Goal: Task Accomplishment & Management: Use online tool/utility

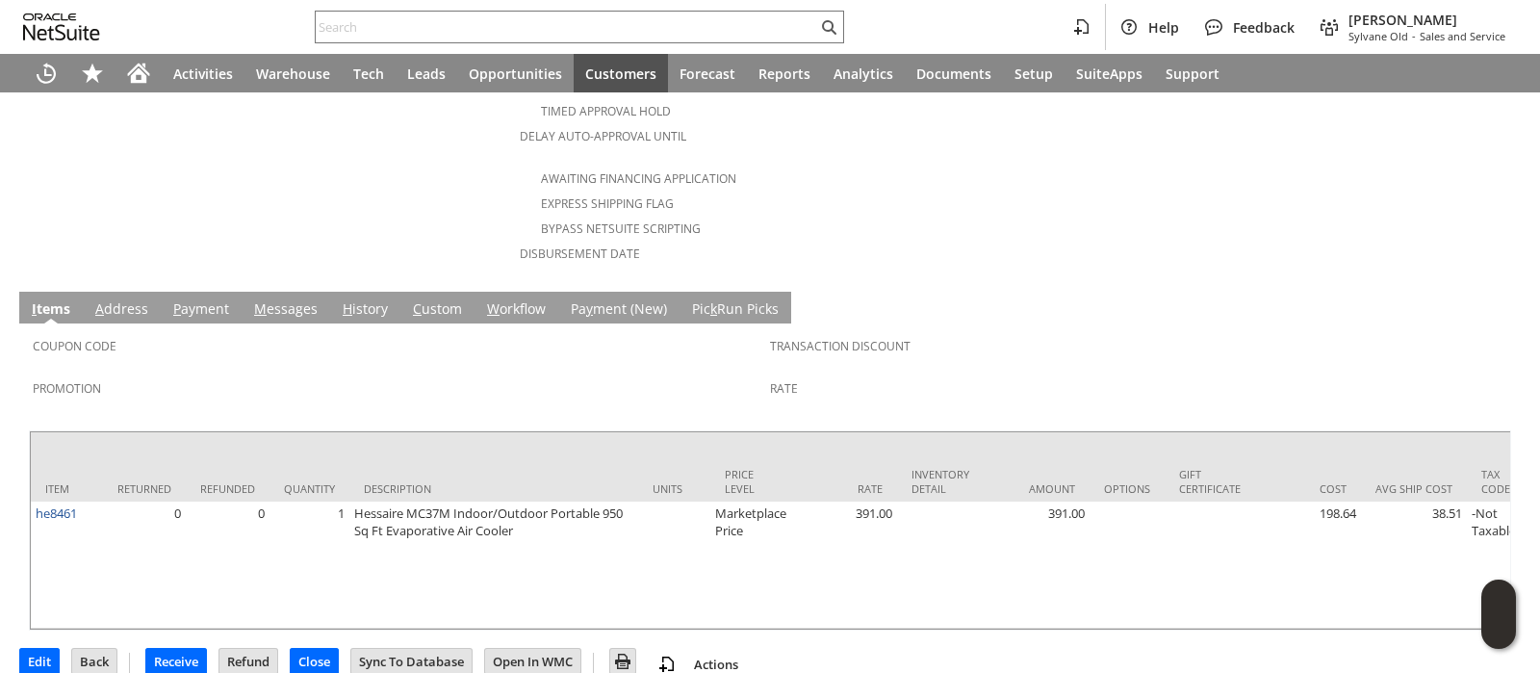
scroll to position [884, 0]
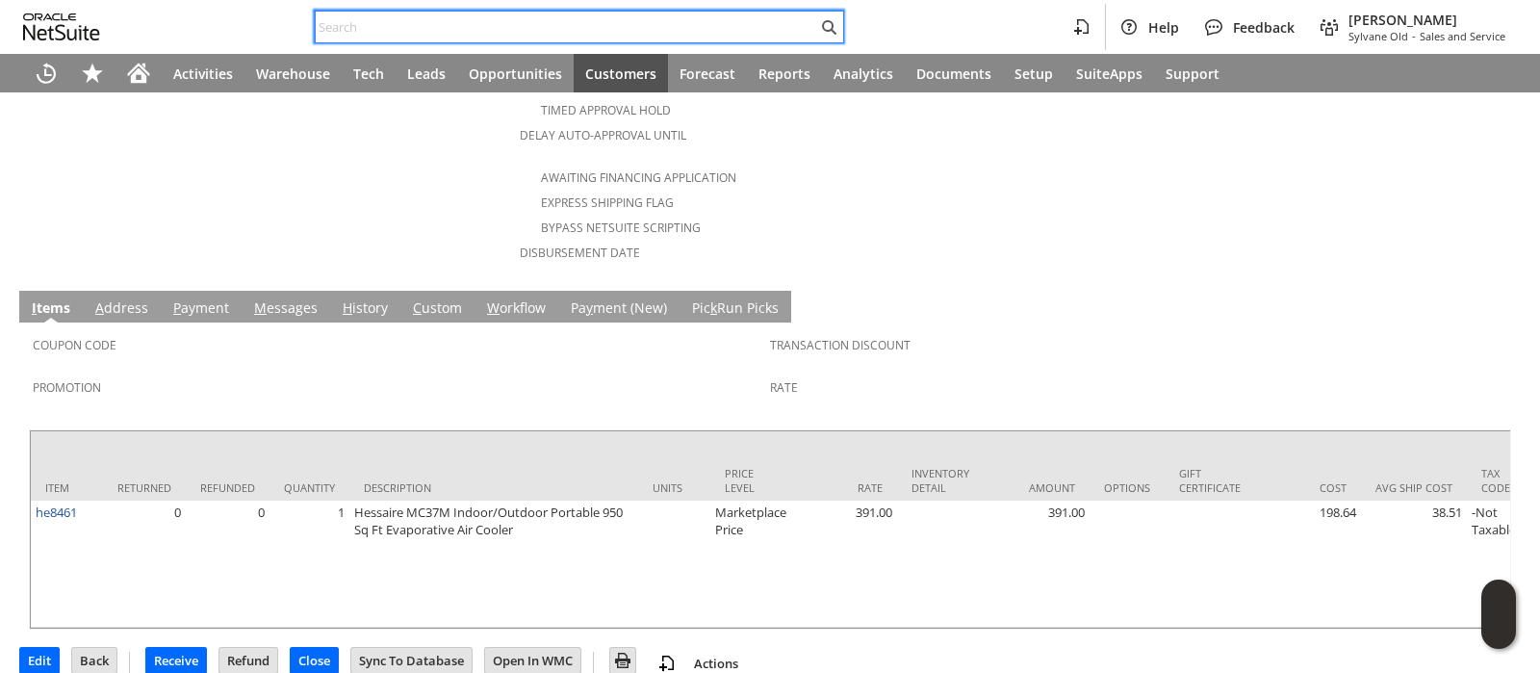
click at [668, 25] on input "text" at bounding box center [566, 26] width 501 height 23
paste input "112-8016022-3396246"
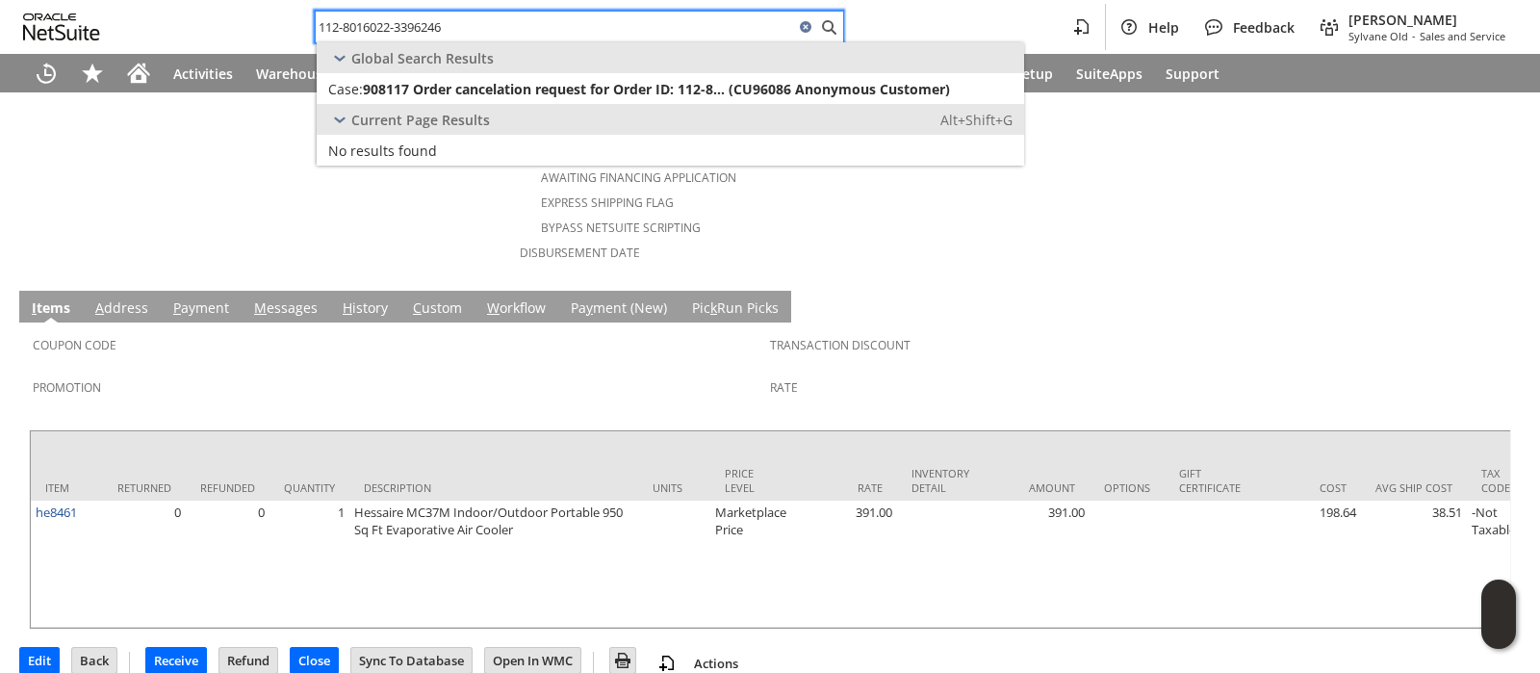
click at [642, 30] on input "112-8016022-3396246" at bounding box center [555, 26] width 478 height 23
paste input "4-4834555-3493853"
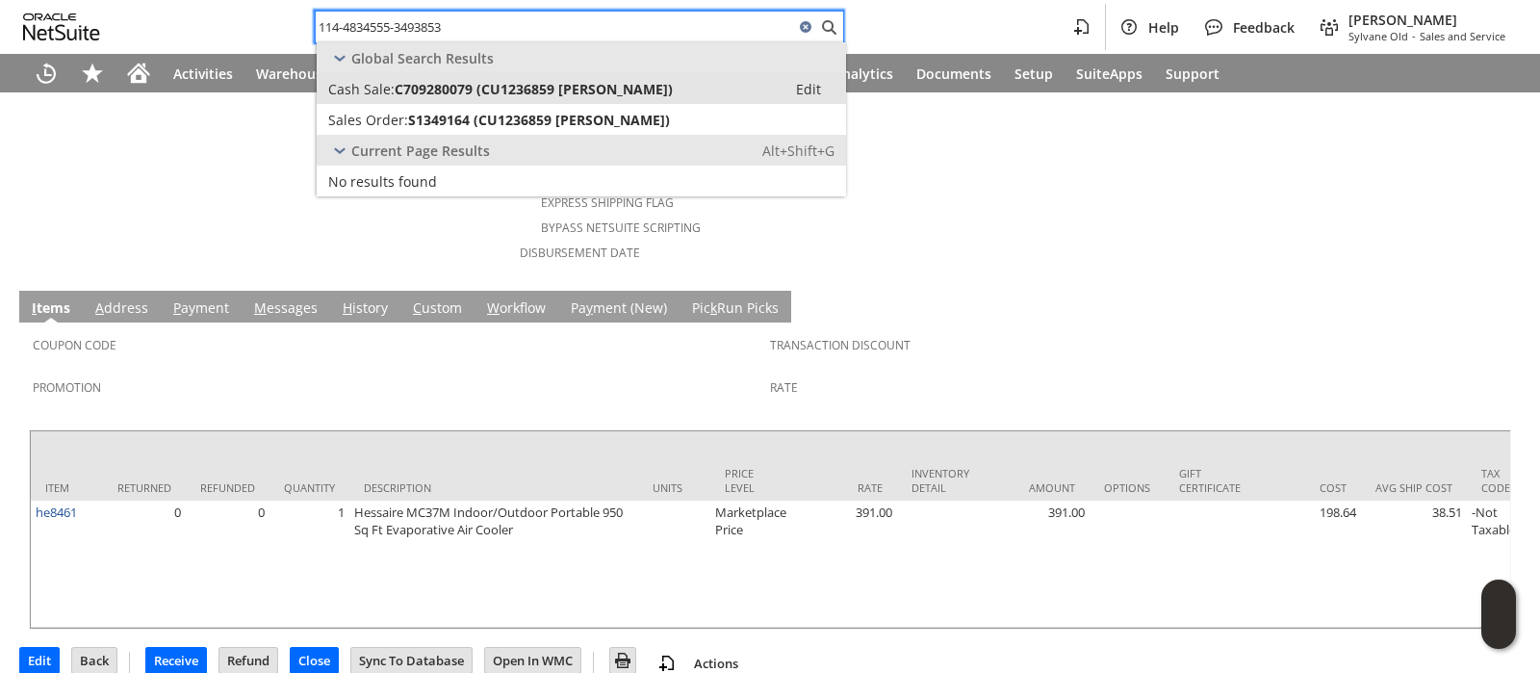
type input "114-4834555-3493853"
click at [621, 82] on span "C709280079 (CU1236859 Holly Harrelson)" at bounding box center [534, 89] width 278 height 18
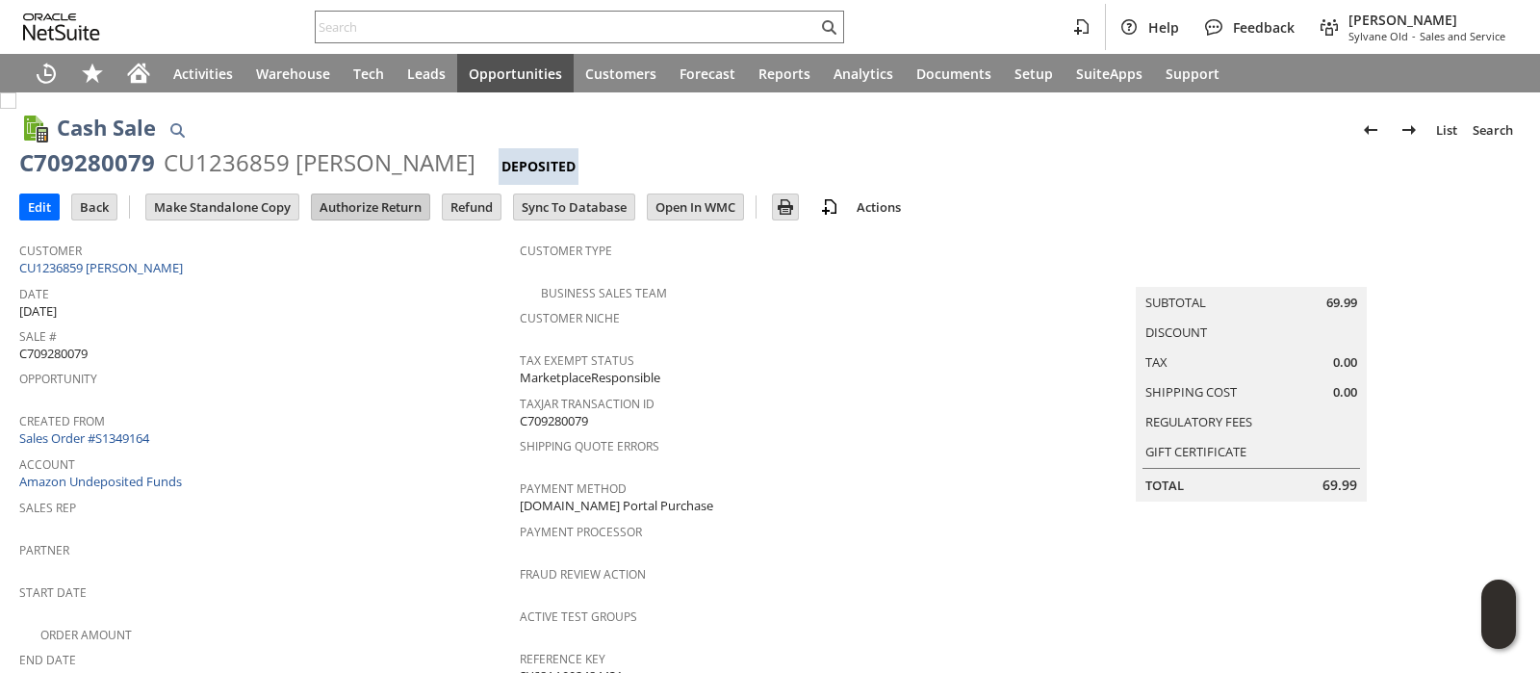
click at [329, 204] on input "Authorize Return" at bounding box center [370, 206] width 117 height 25
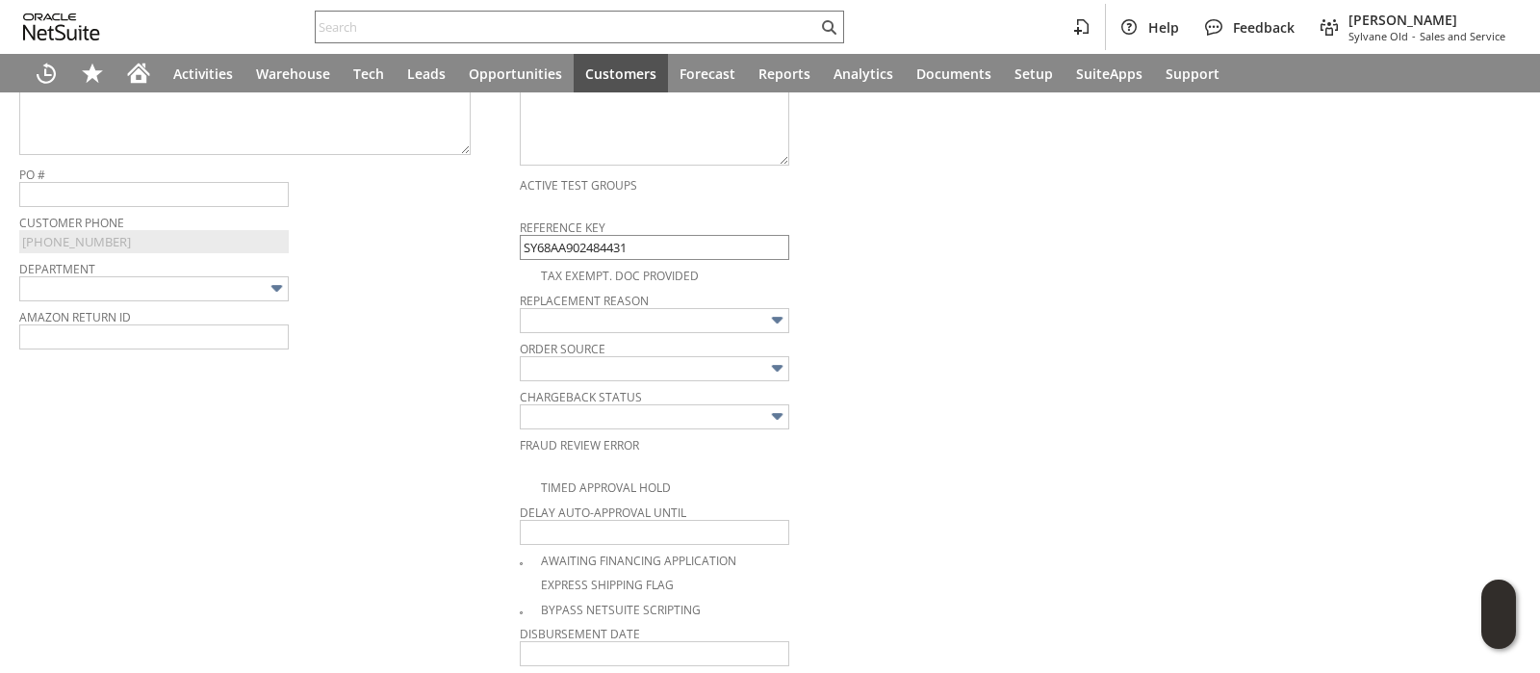
scroll to position [487, 0]
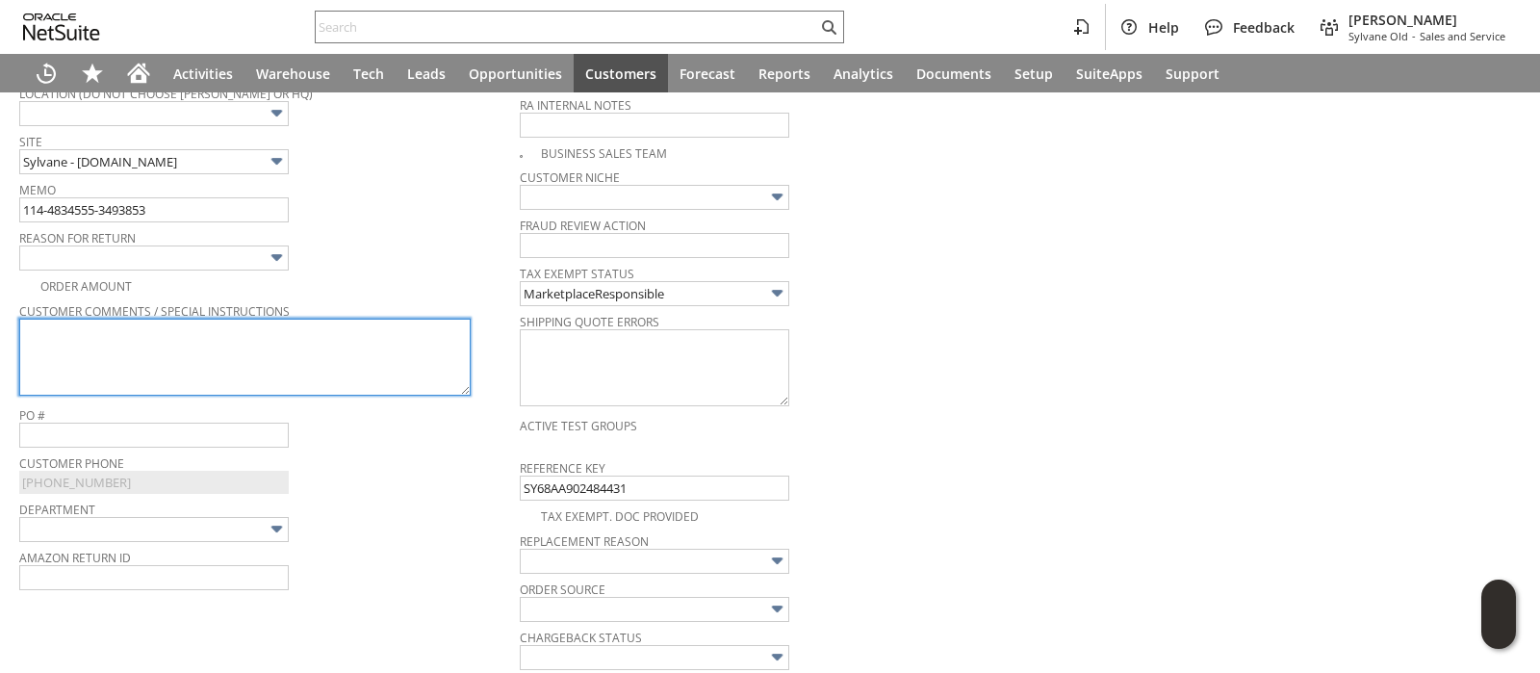
click at [383, 325] on textarea at bounding box center [244, 357] width 451 height 77
paste textarea "The fan will not work. You have to unplug it to turn it off."
type textarea "The fan will not work. You have to unplug it to turn it off."
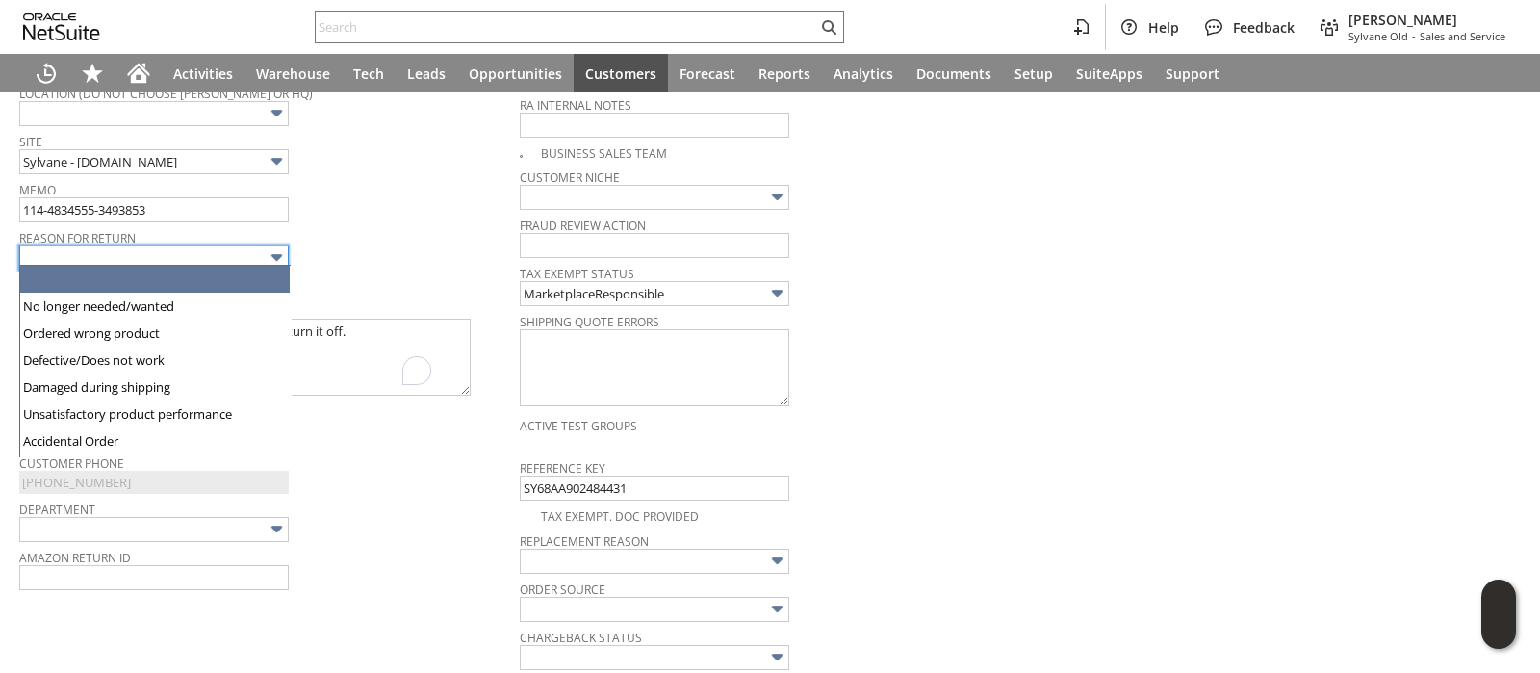
click at [259, 248] on input "text" at bounding box center [153, 257] width 269 height 25
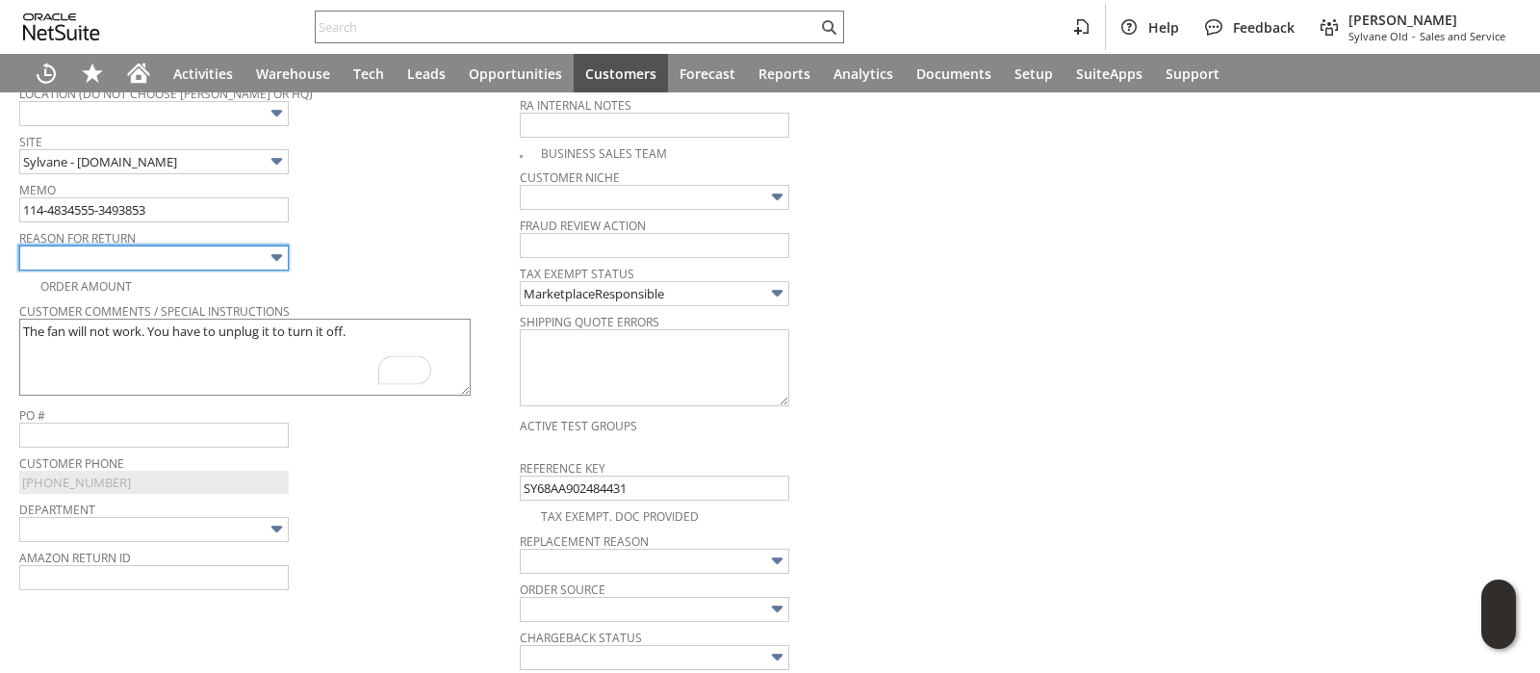
type input "Defective/Does not work"
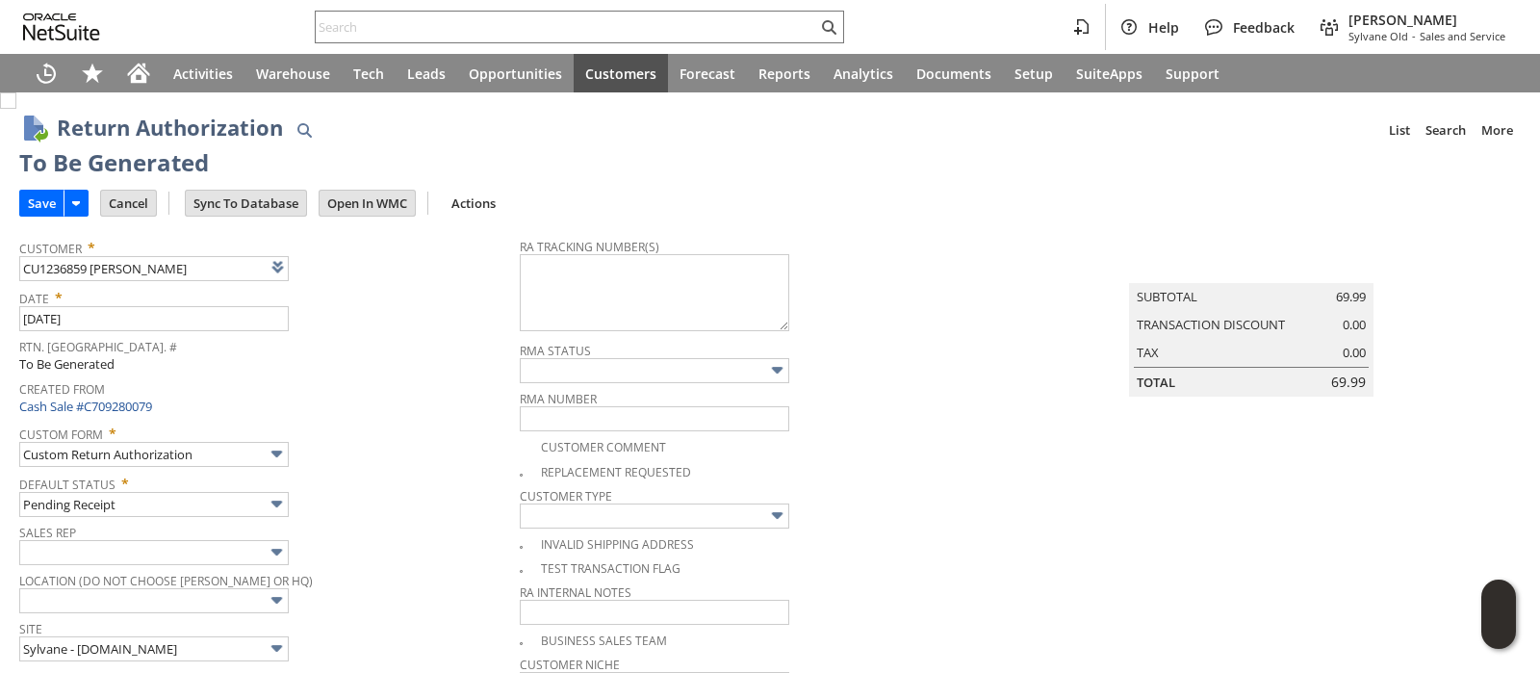
scroll to position [0, 0]
click at [687, 308] on textarea at bounding box center [654, 292] width 269 height 77
paste textarea "1ZR0960D9085019619"
type textarea "1ZR0960D9085019619"
click at [43, 204] on input "Save" at bounding box center [41, 203] width 43 height 25
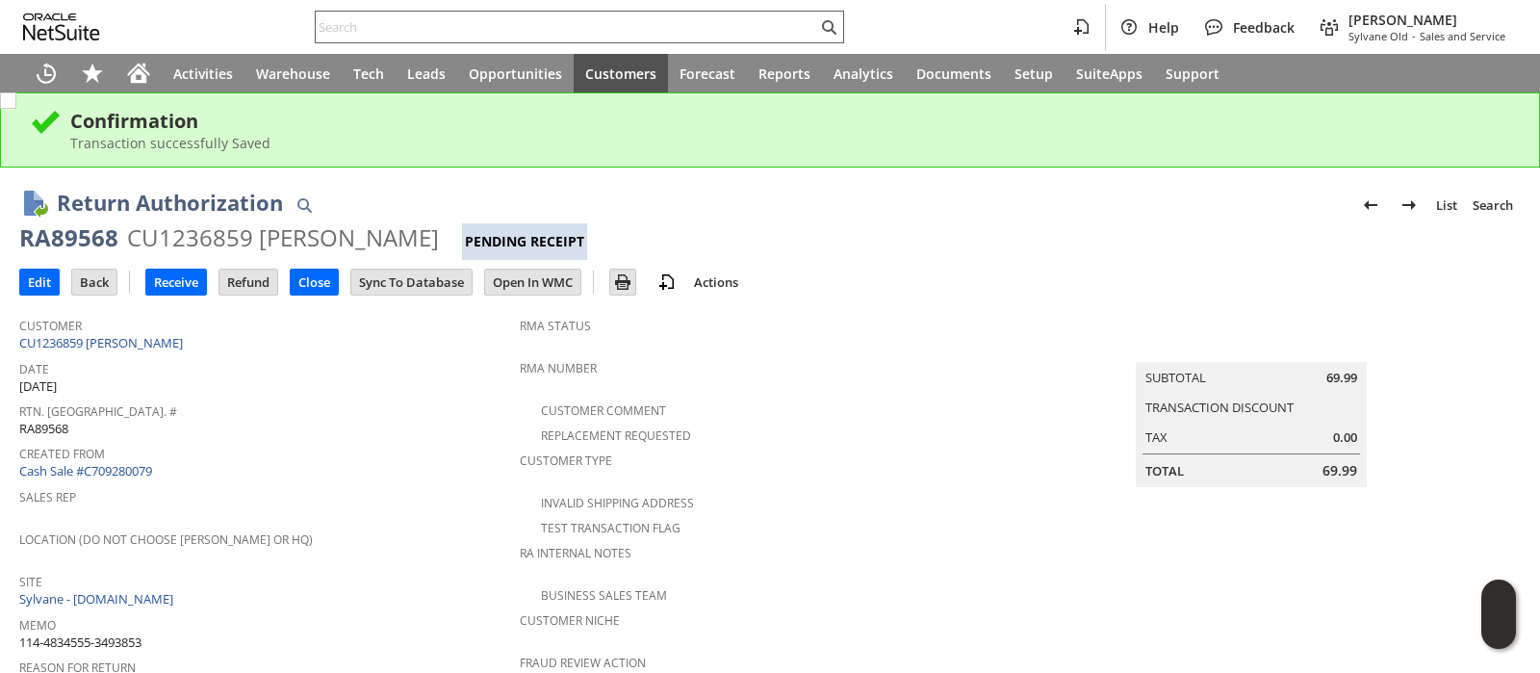
click at [556, 25] on input "text" at bounding box center [566, 26] width 501 height 23
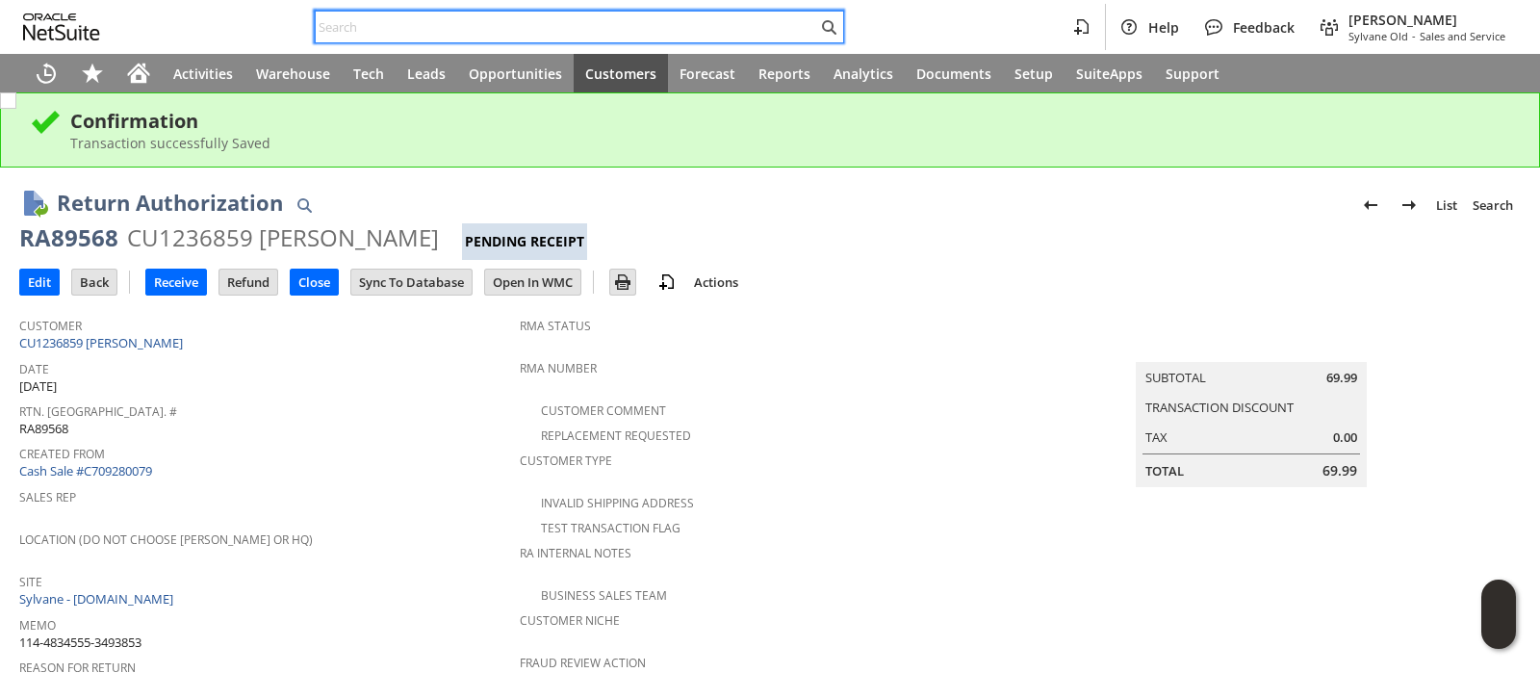
paste input "111-3219625-3007450"
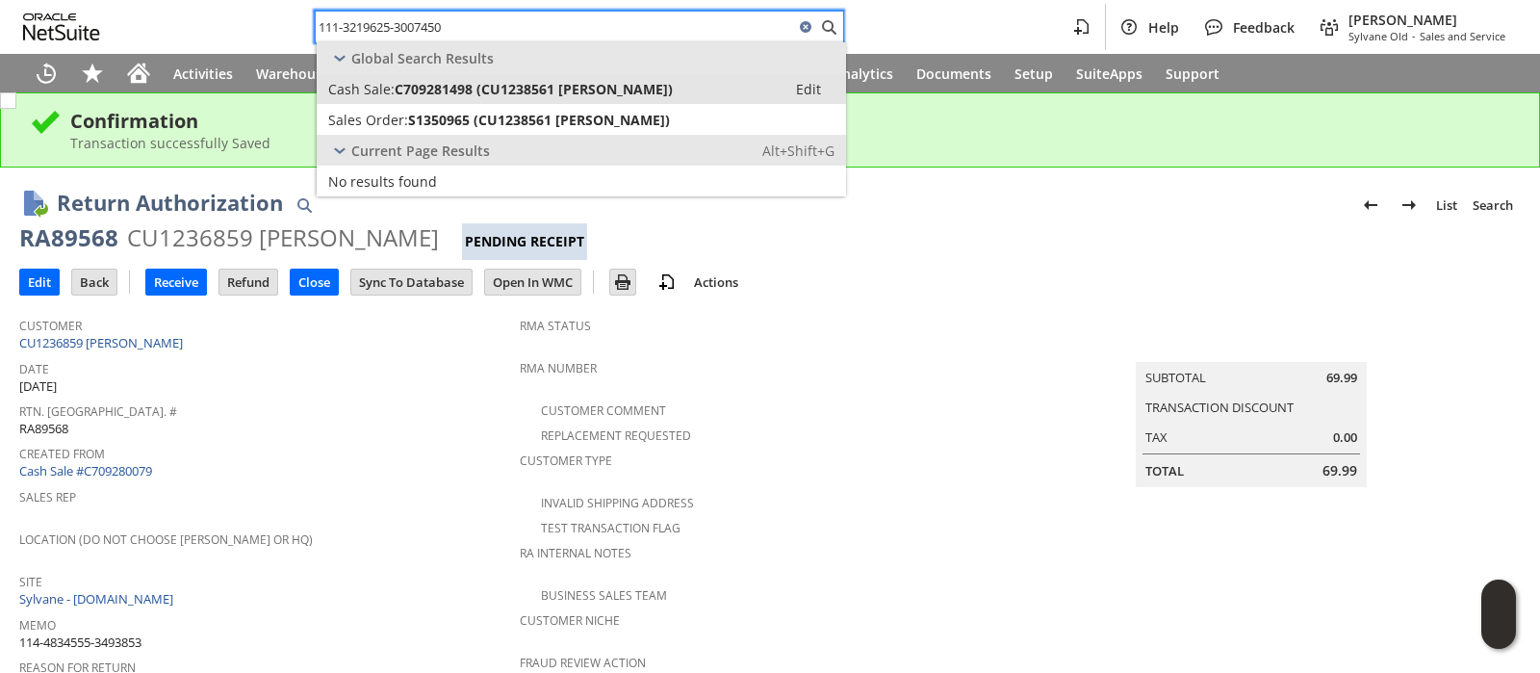
type input "111-3219625-3007450"
click at [541, 85] on span "C709281498 (CU1238561 Sarah Dixon)" at bounding box center [534, 89] width 278 height 18
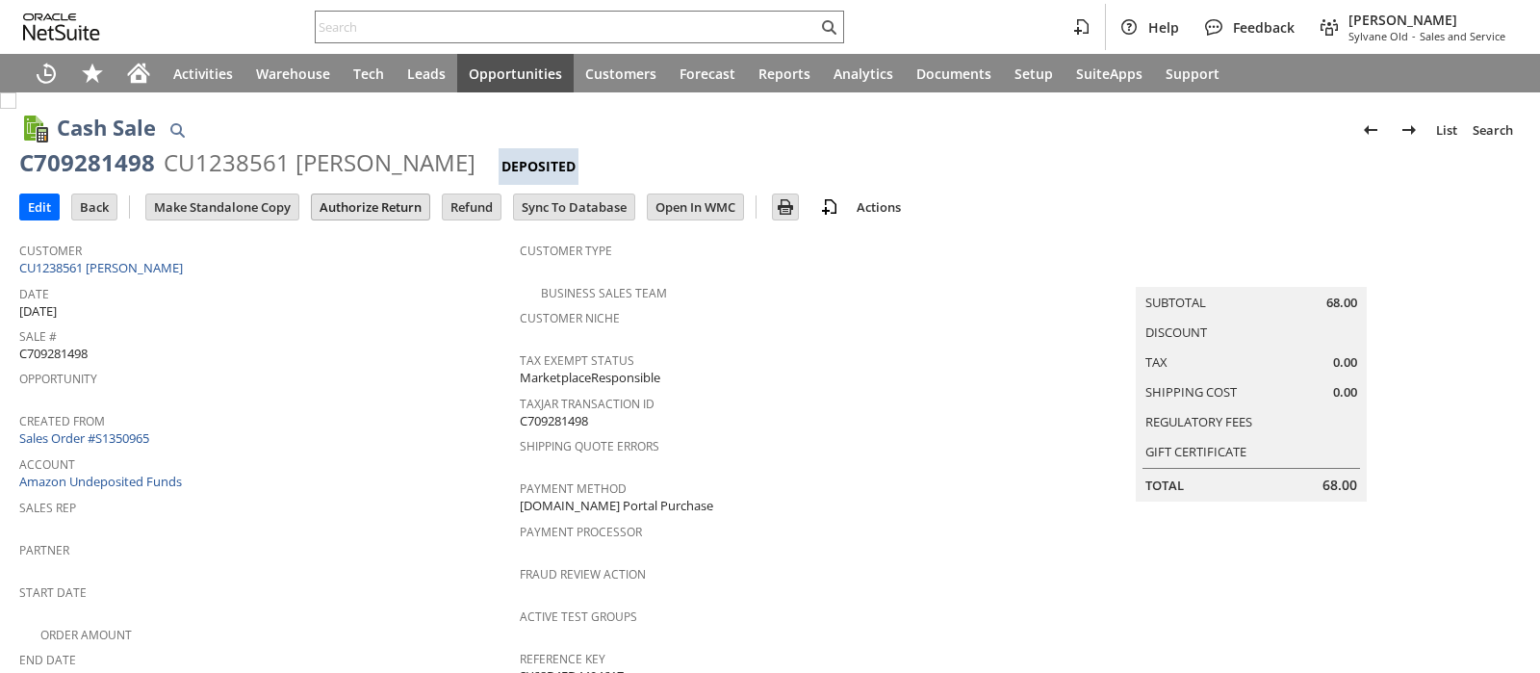
click at [359, 212] on input "Authorize Return" at bounding box center [370, 206] width 117 height 25
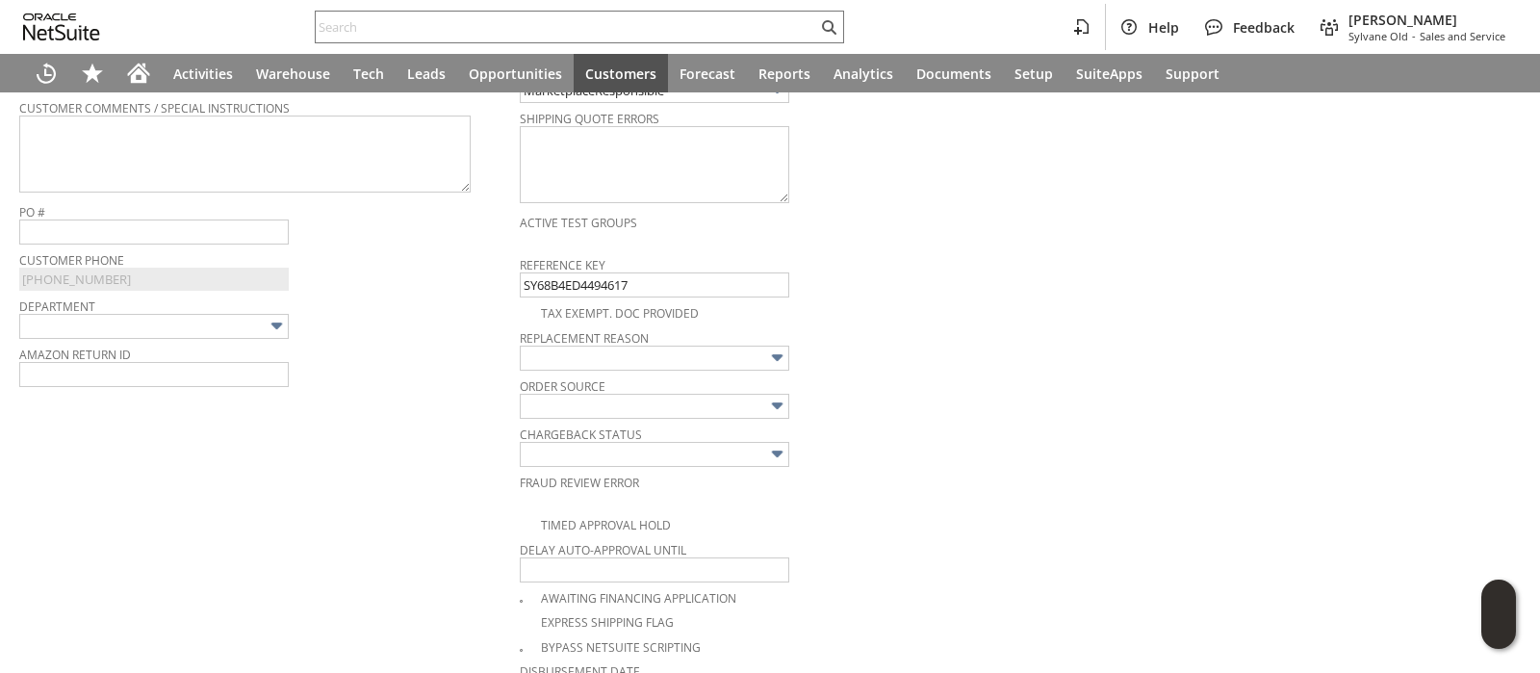
scroll to position [598, 0]
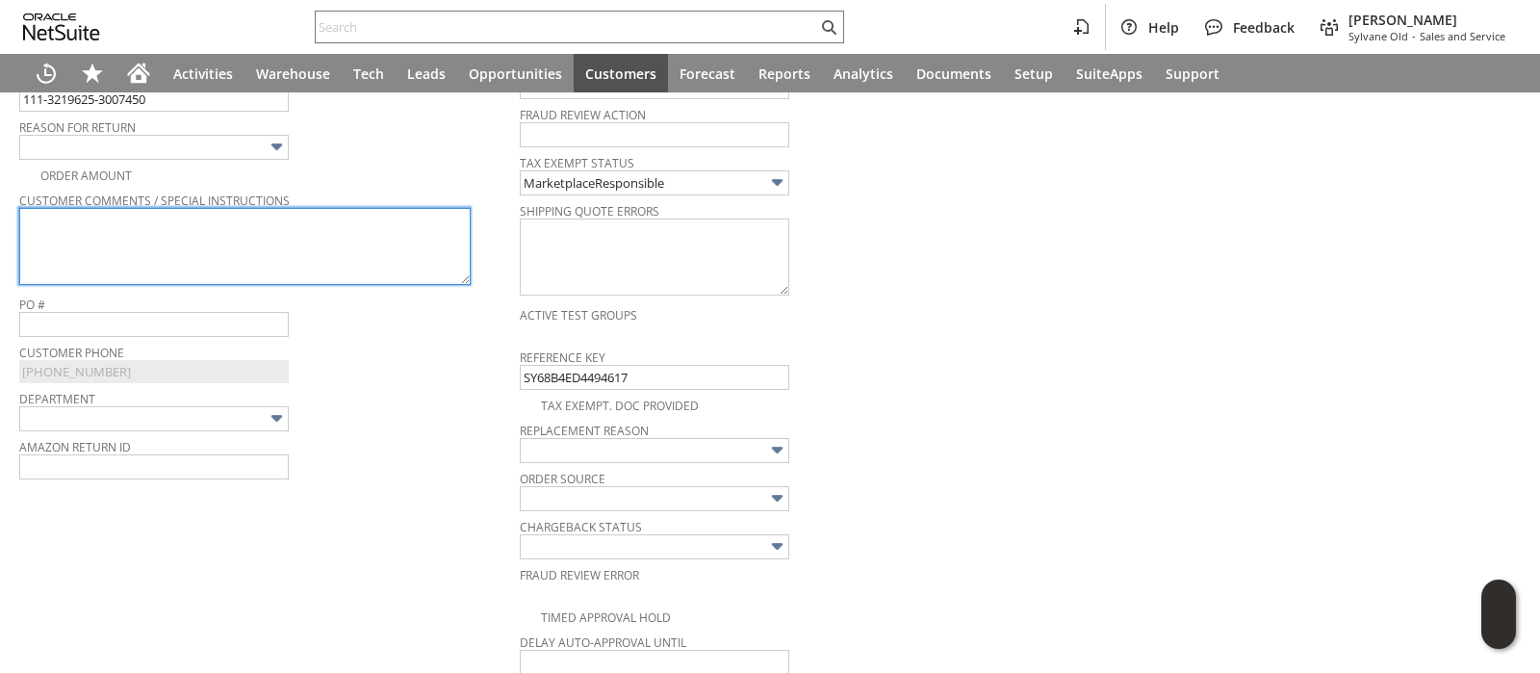
click at [359, 247] on textarea at bounding box center [244, 246] width 451 height 77
paste textarea "wrong size"
type textarea "wrong size"
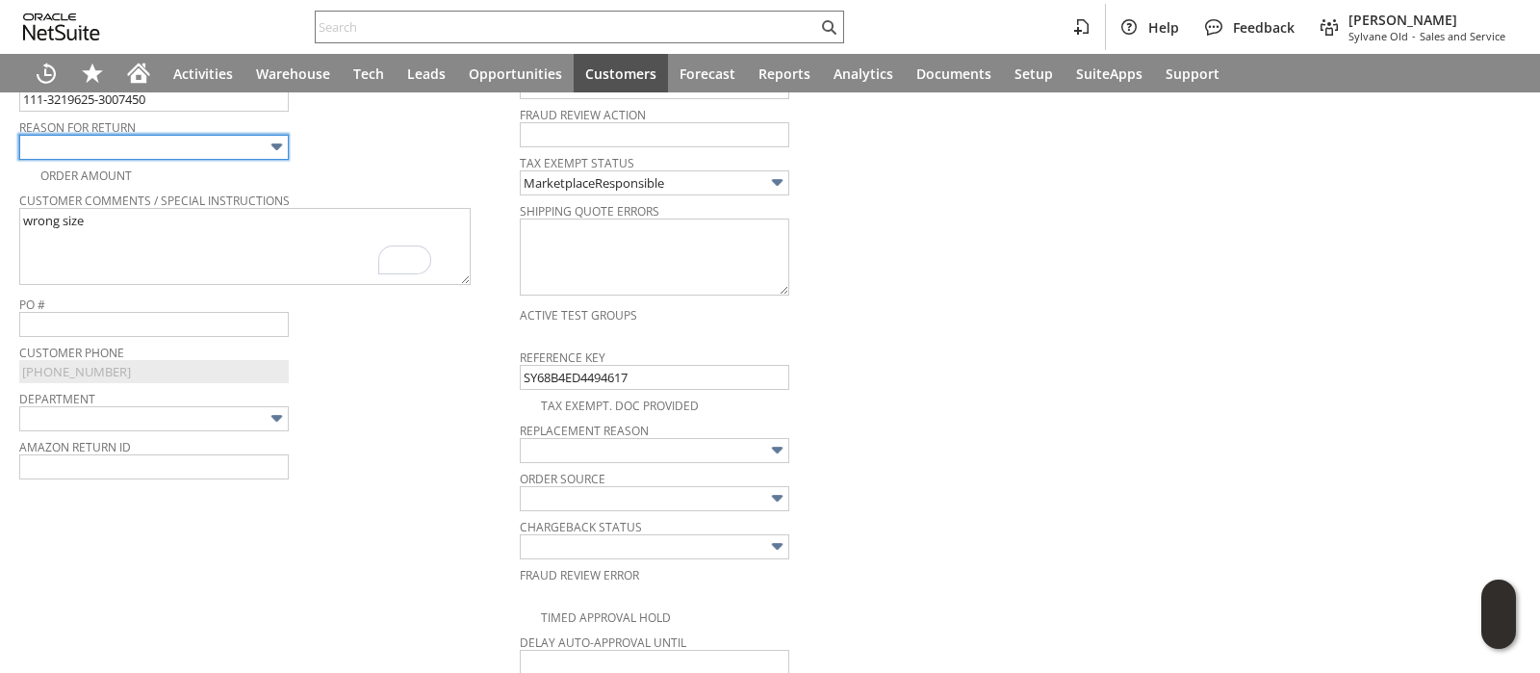
click at [272, 150] on img at bounding box center [277, 147] width 22 height 22
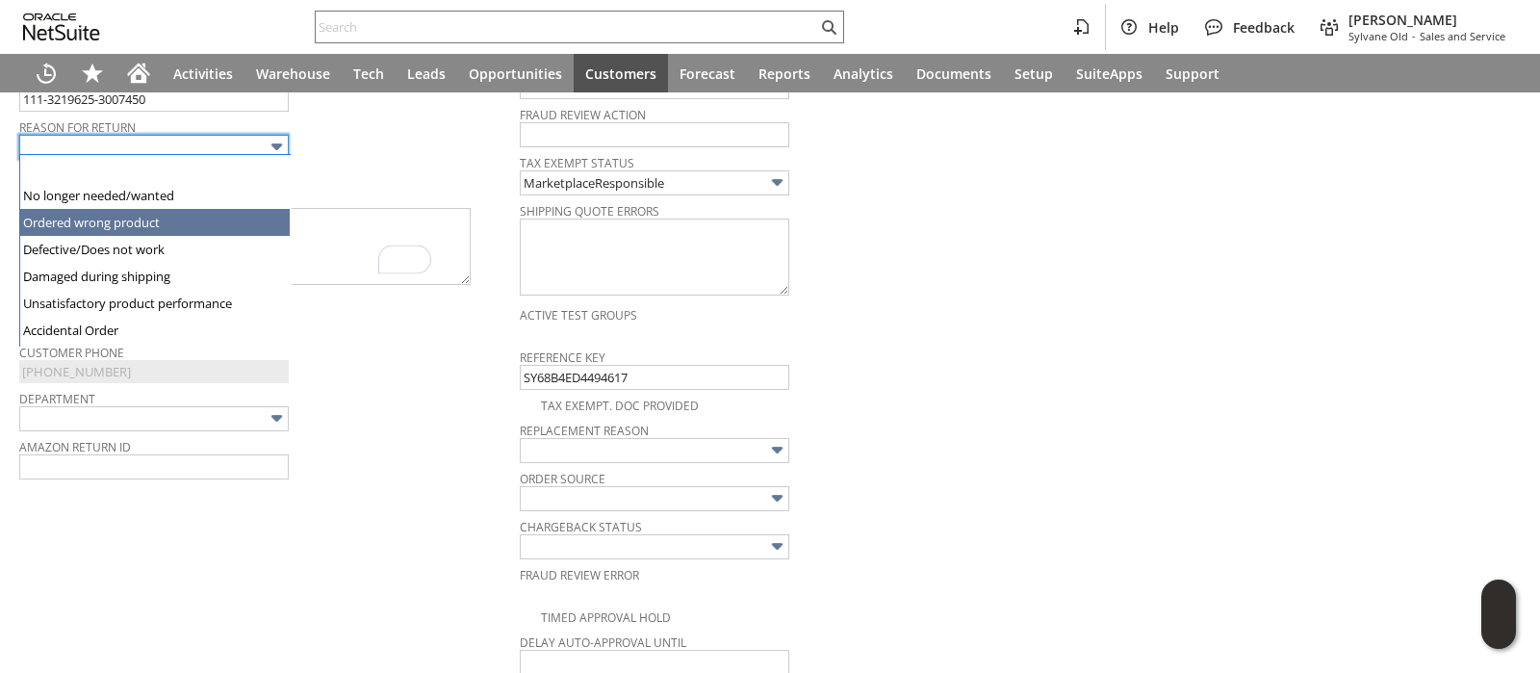
type input "Ordered wrong product"
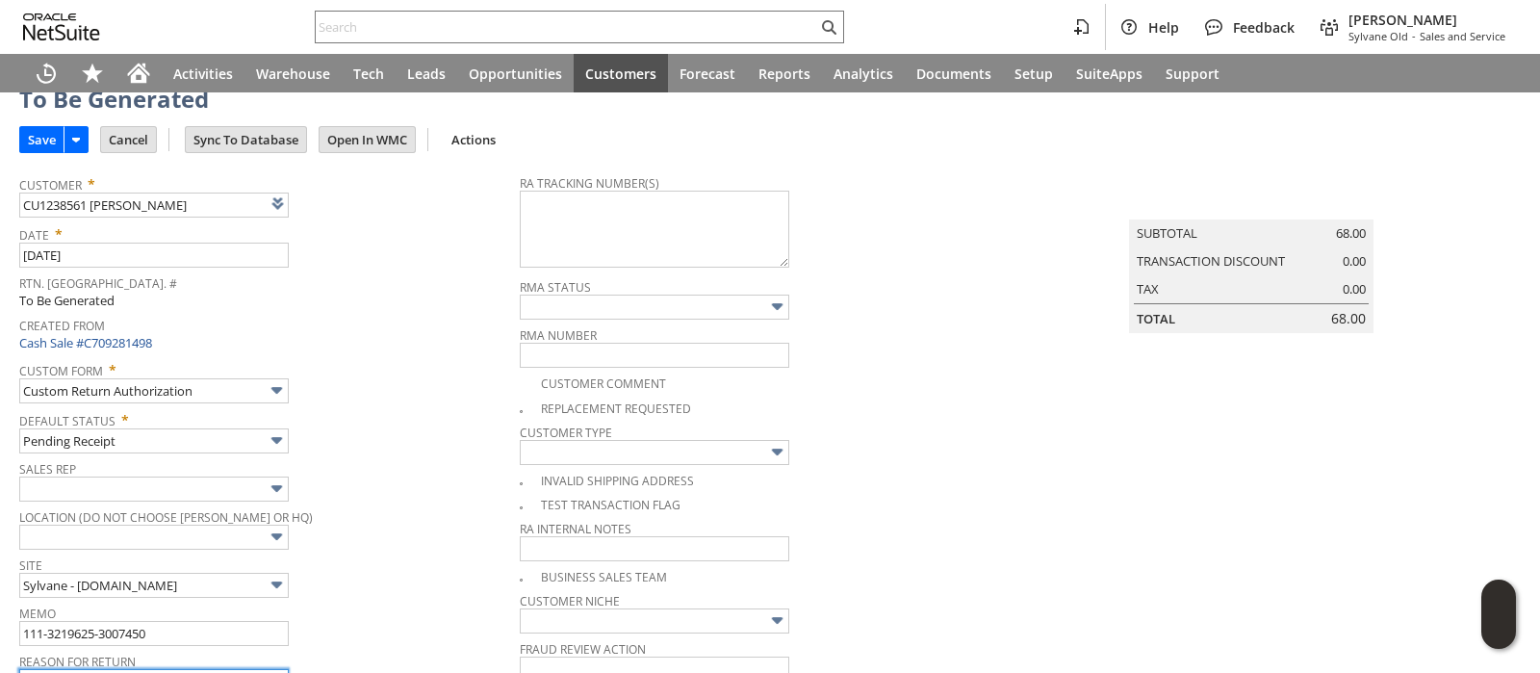
scroll to position [0, 0]
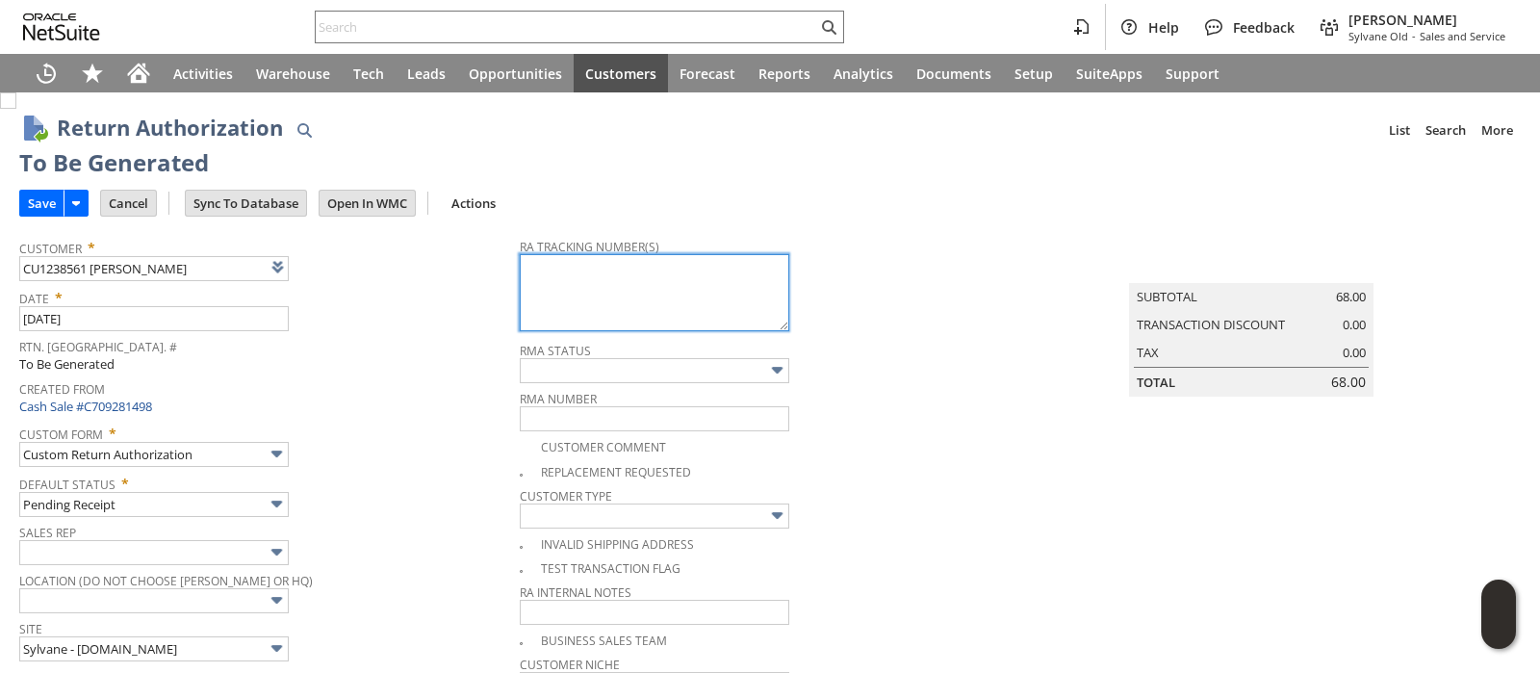
click at [602, 295] on textarea at bounding box center [654, 292] width 269 height 77
paste textarea "1ZR0960D9084923198"
type textarea "1ZR0960D9084923198"
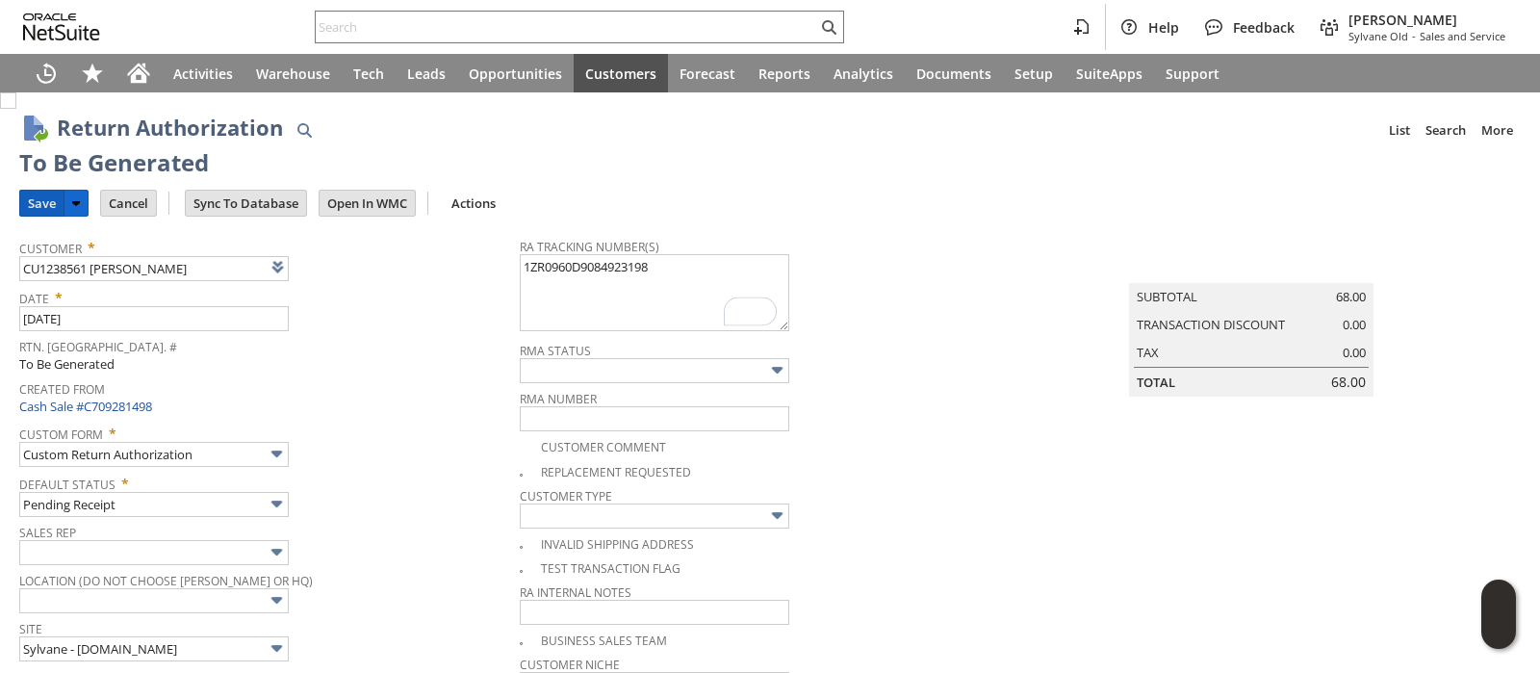
click at [38, 198] on input "Save" at bounding box center [41, 203] width 43 height 25
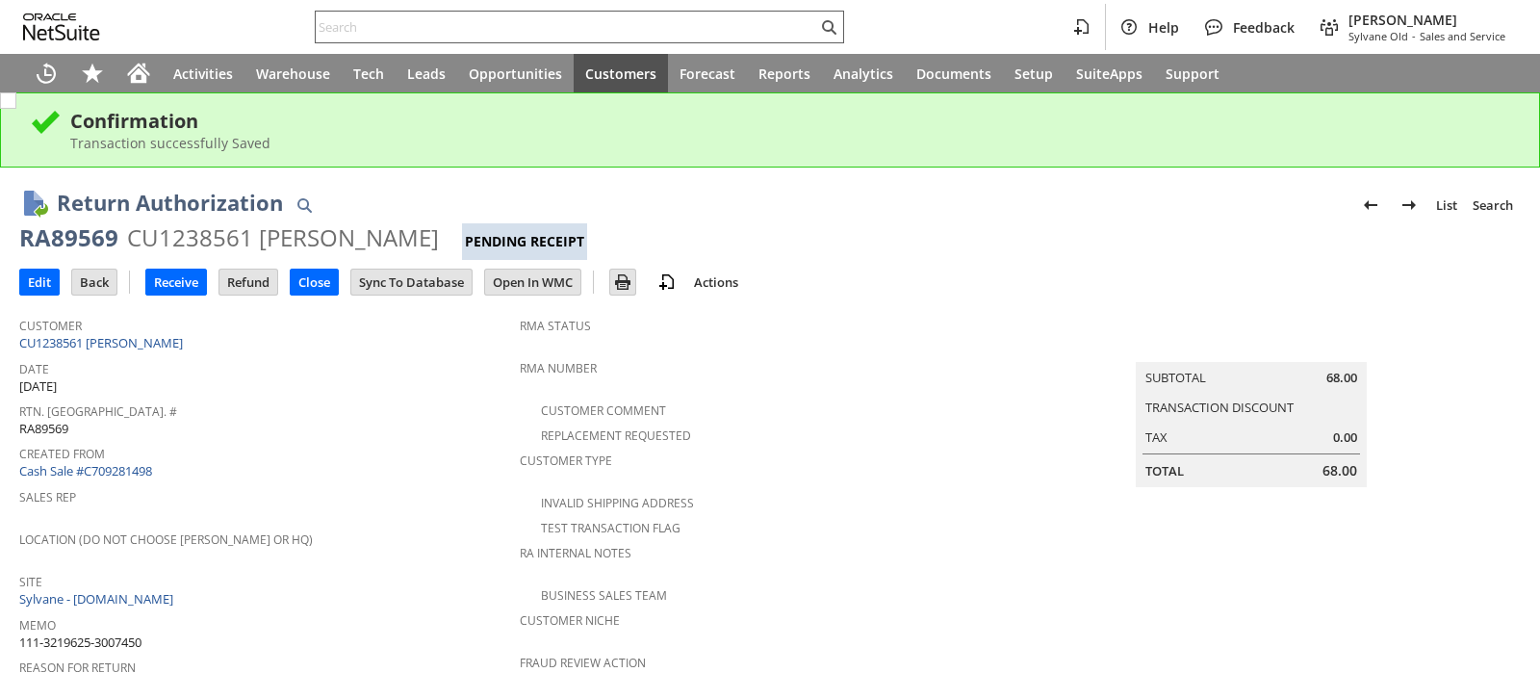
click at [529, 31] on input "text" at bounding box center [566, 26] width 501 height 23
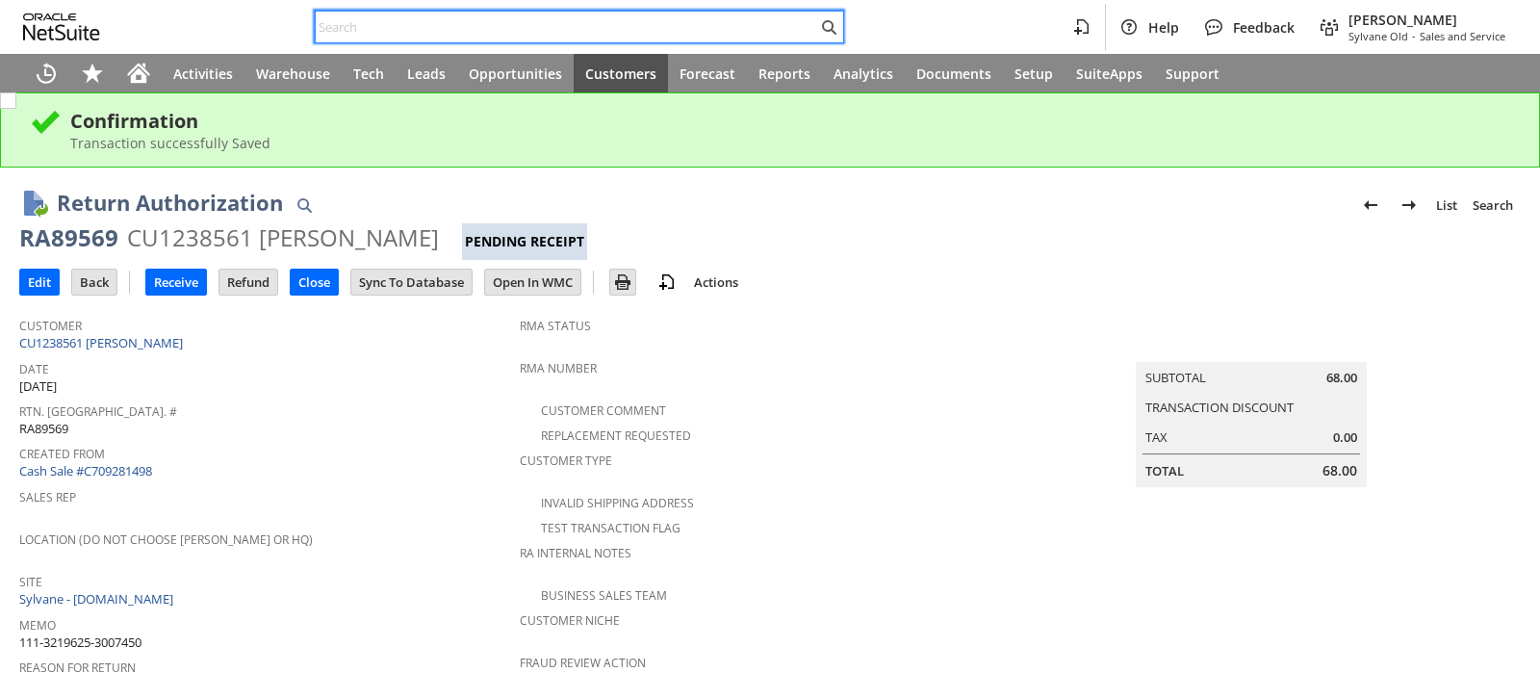
paste input "112-3034063-5437053"
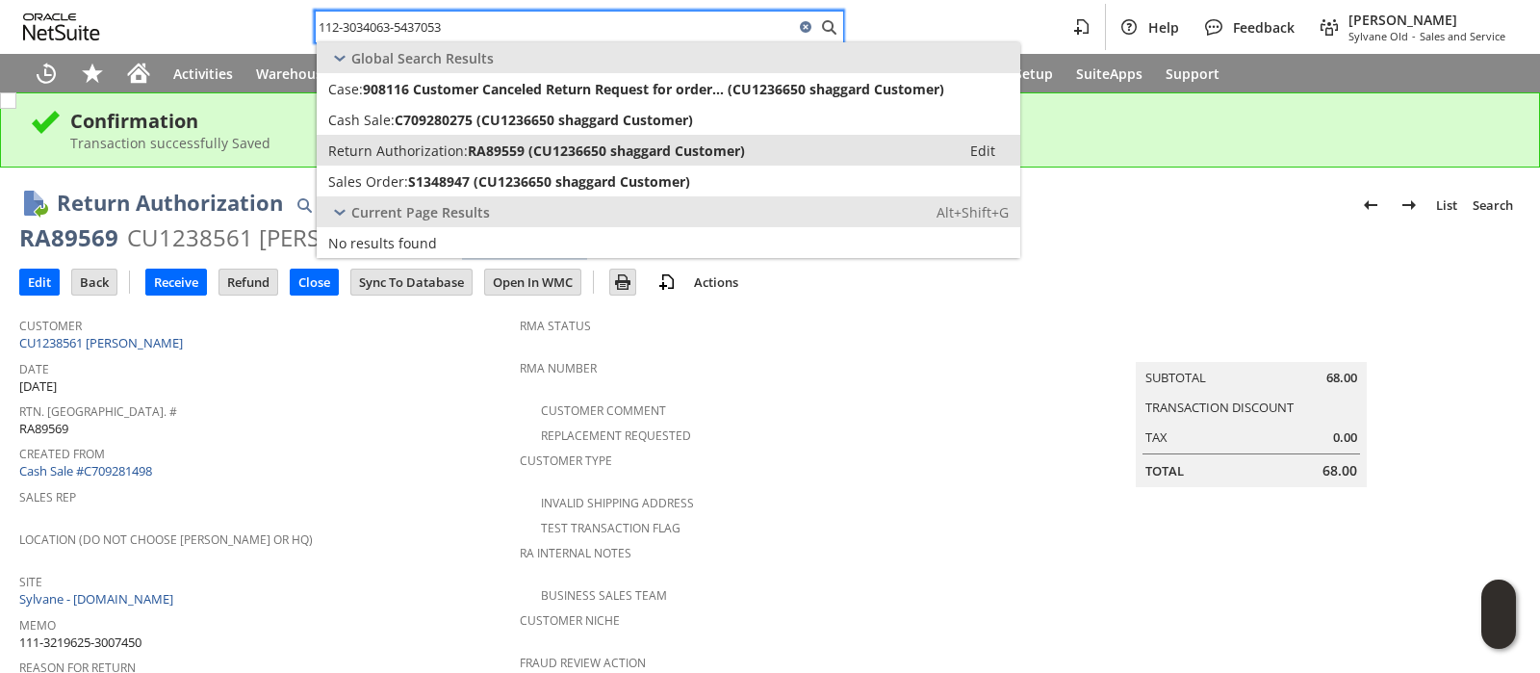
type input "112-3034063-5437053"
click at [508, 142] on span "RA89559 (CU1236650 shaggard Customer)" at bounding box center [606, 150] width 277 height 18
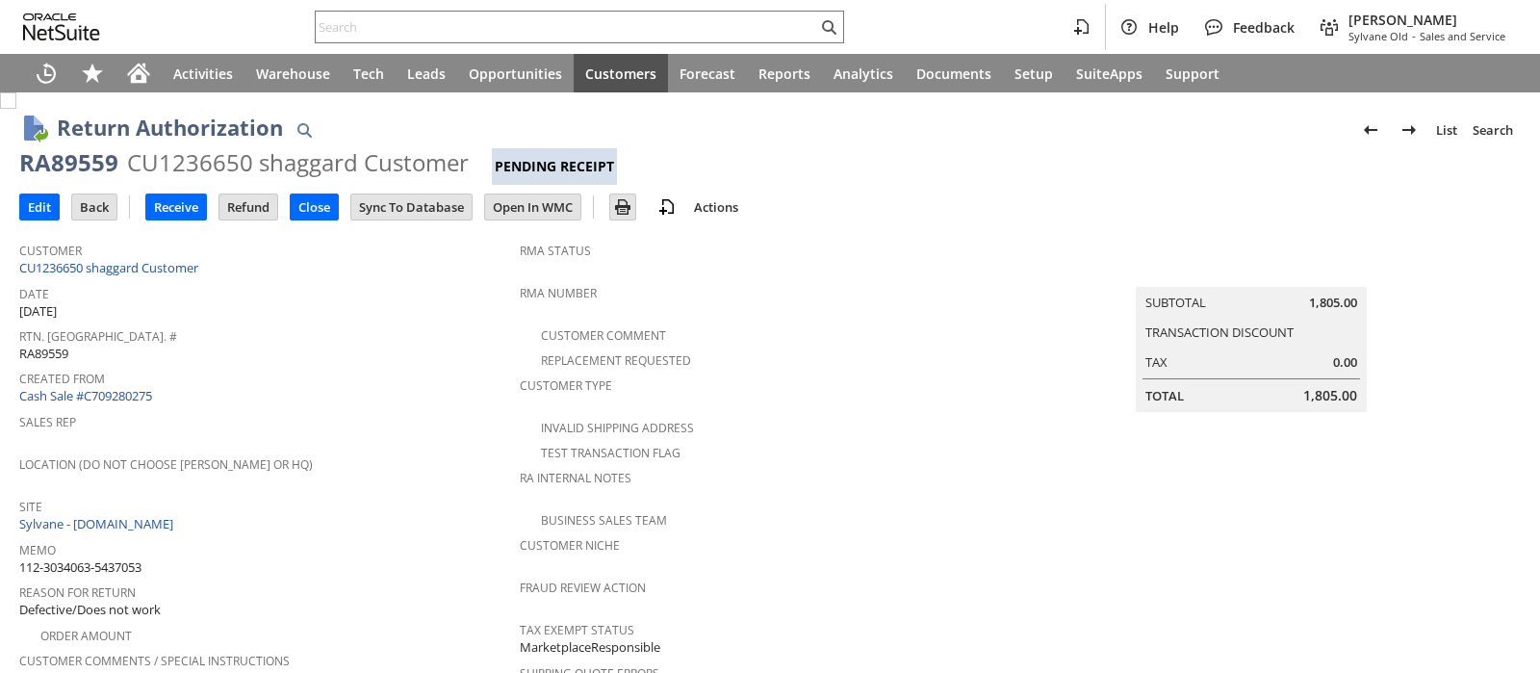
scroll to position [240, 0]
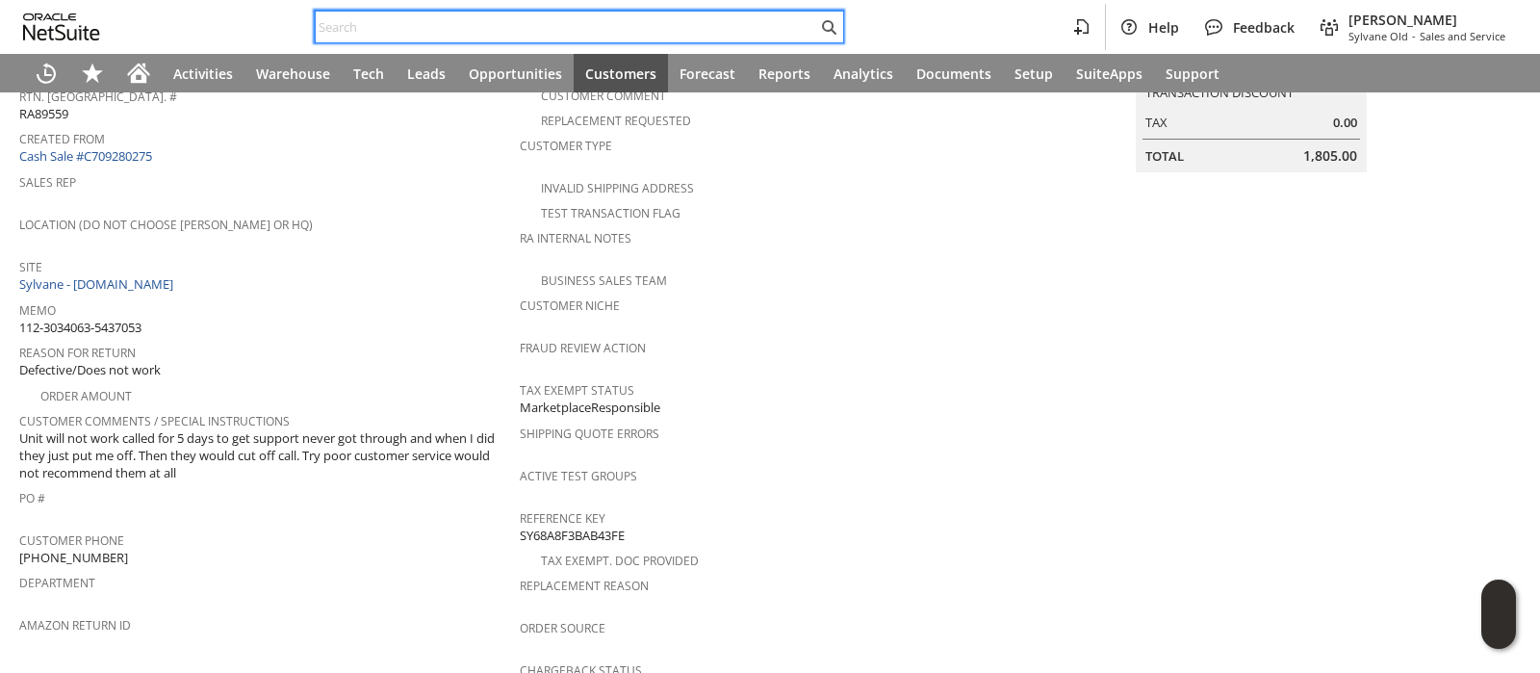
click at [788, 34] on input "text" at bounding box center [566, 26] width 501 height 23
paste input "129023772529258"
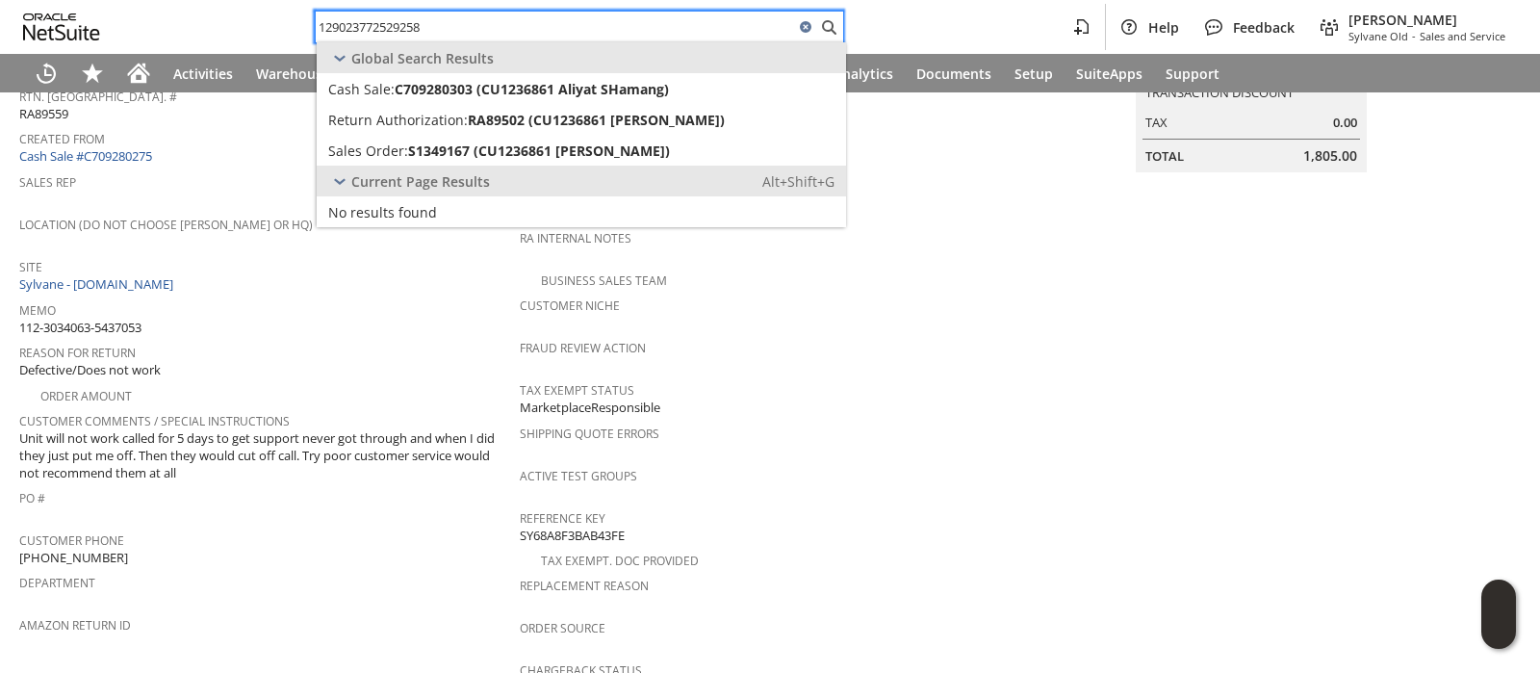
click at [697, 24] on input "129023772529258" at bounding box center [555, 26] width 478 height 23
paste input "4726319"
click at [765, 24] on input "129023774726319" at bounding box center [555, 26] width 478 height 23
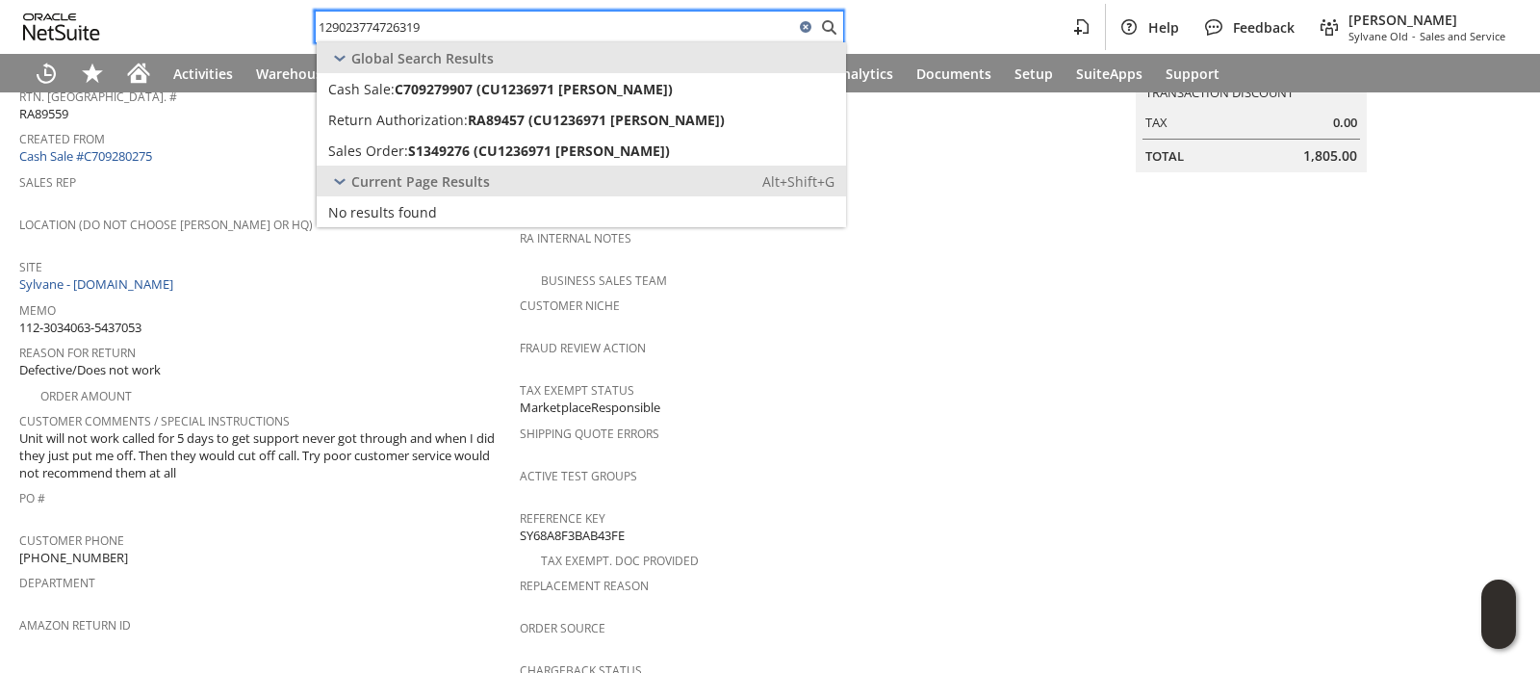
paste input "566928121"
click at [597, 28] on input "129023566928121" at bounding box center [555, 26] width 478 height 23
paste input "1053965172"
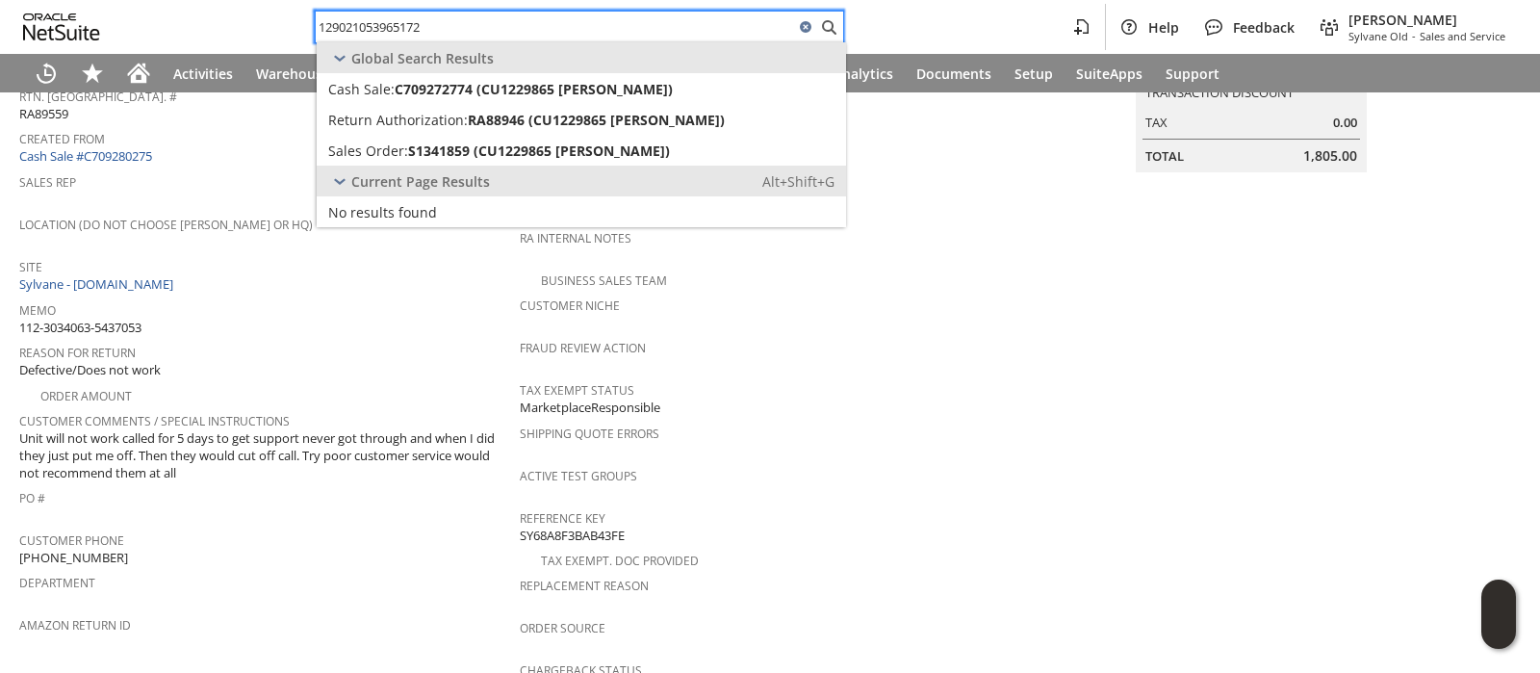
click at [652, 29] on input "129021053965172" at bounding box center [555, 26] width 478 height 23
paste input "09018392112944"
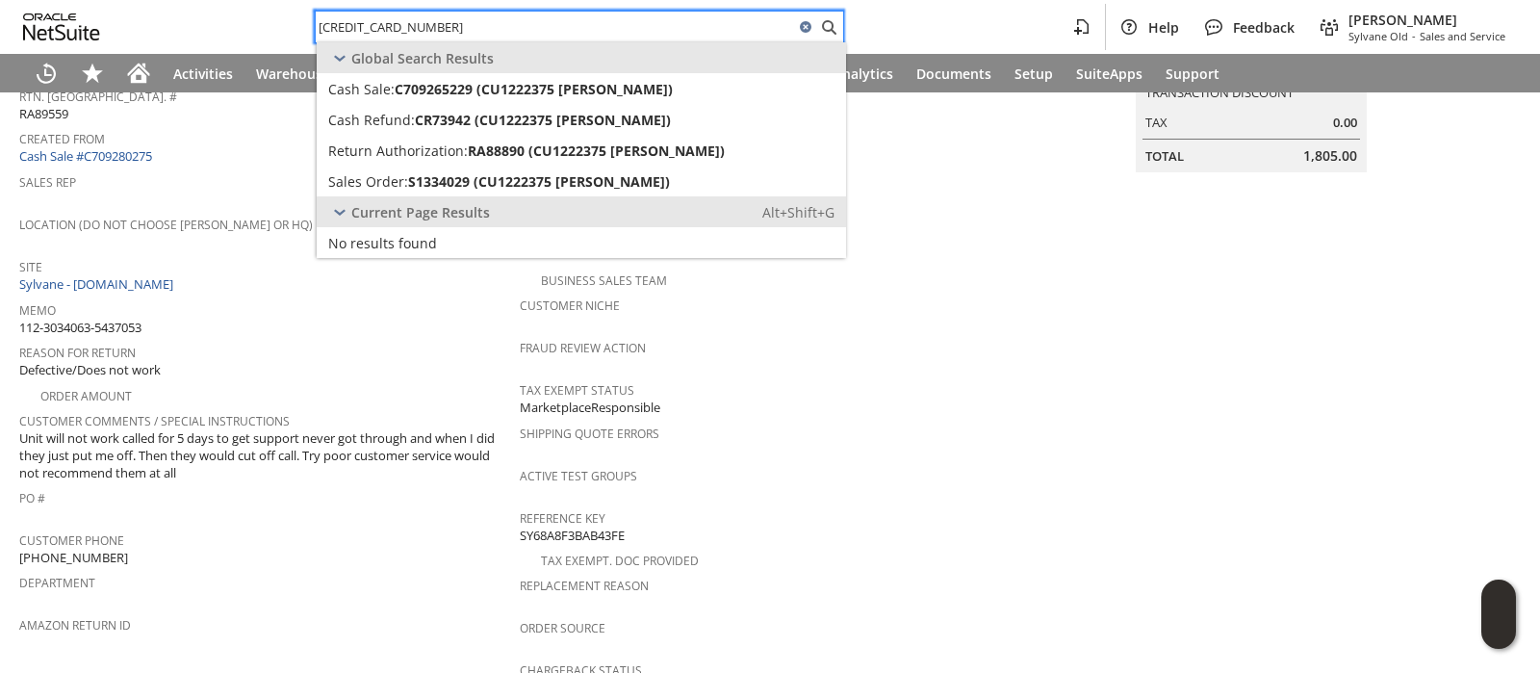
type input "109018392112944"
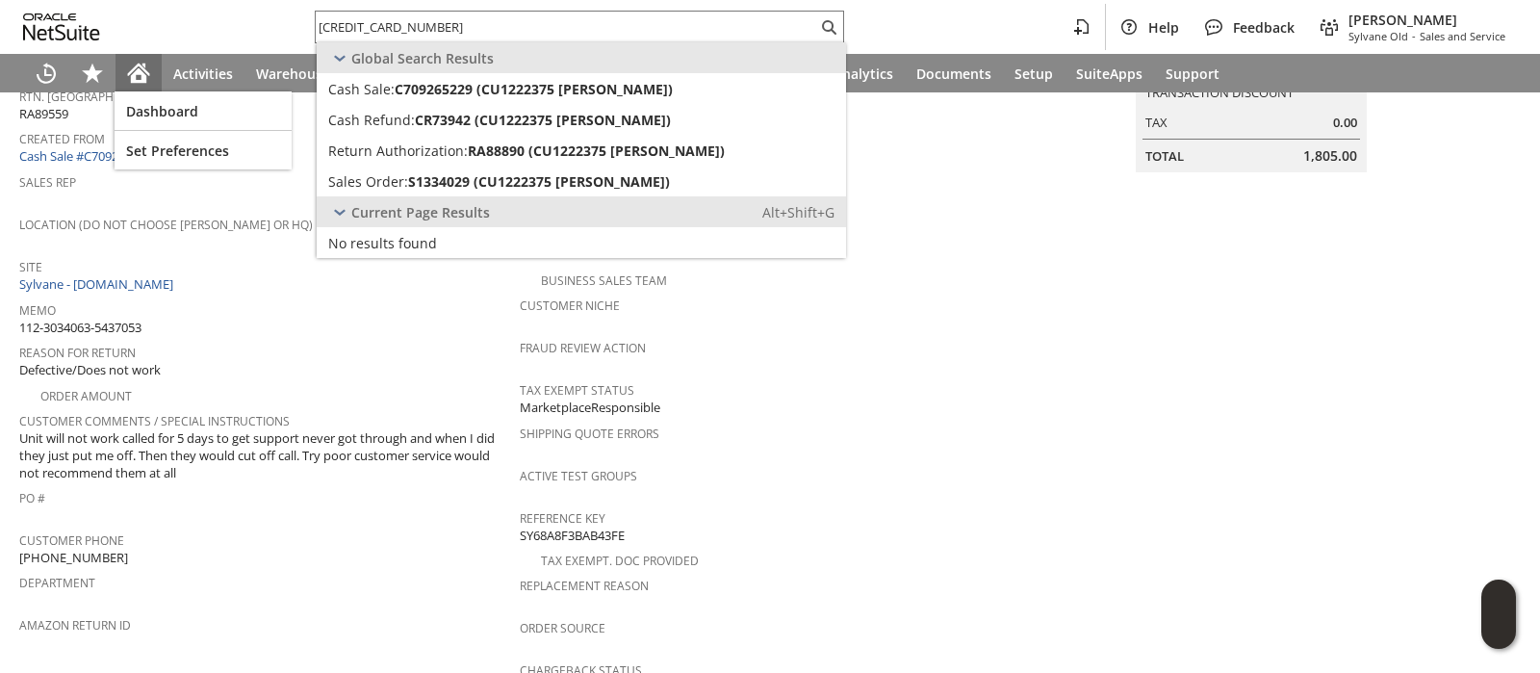
click at [136, 84] on icon "Home" at bounding box center [138, 73] width 23 height 23
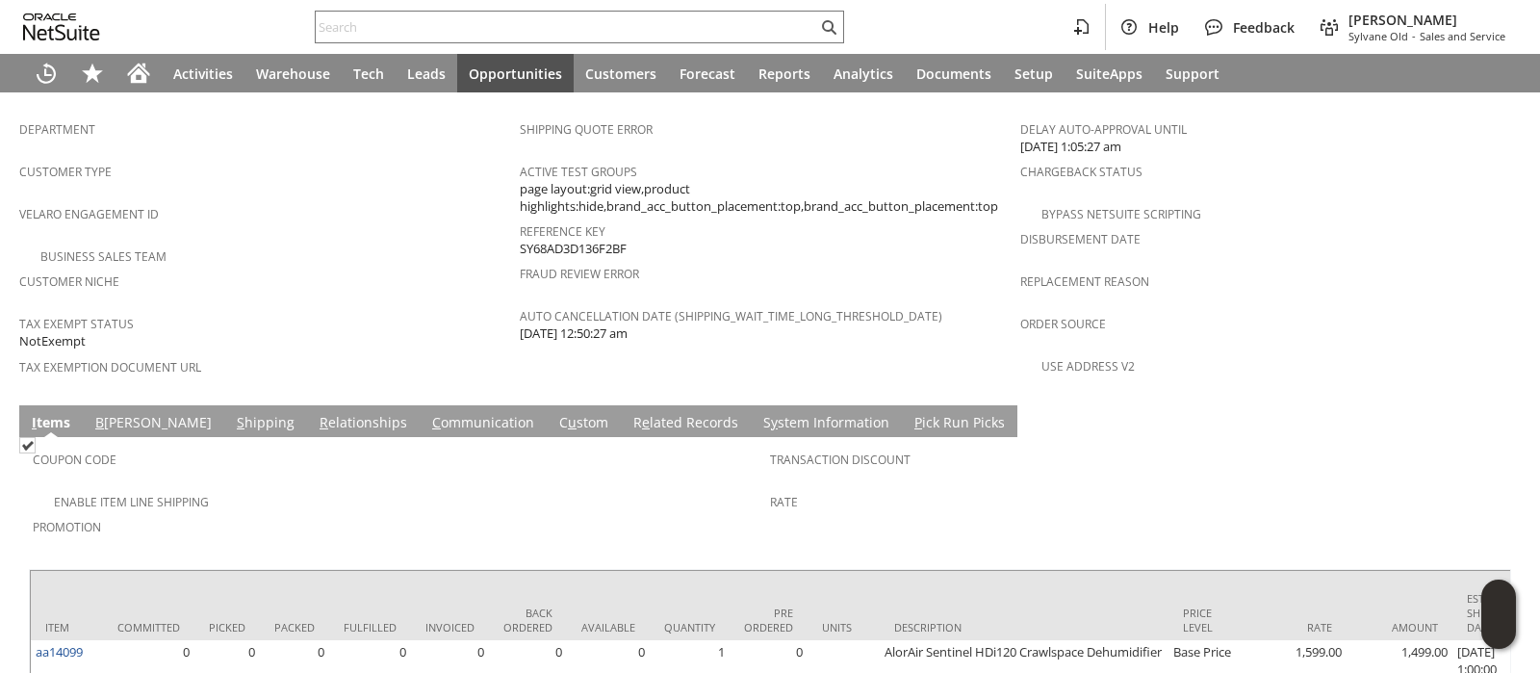
scroll to position [1409, 0]
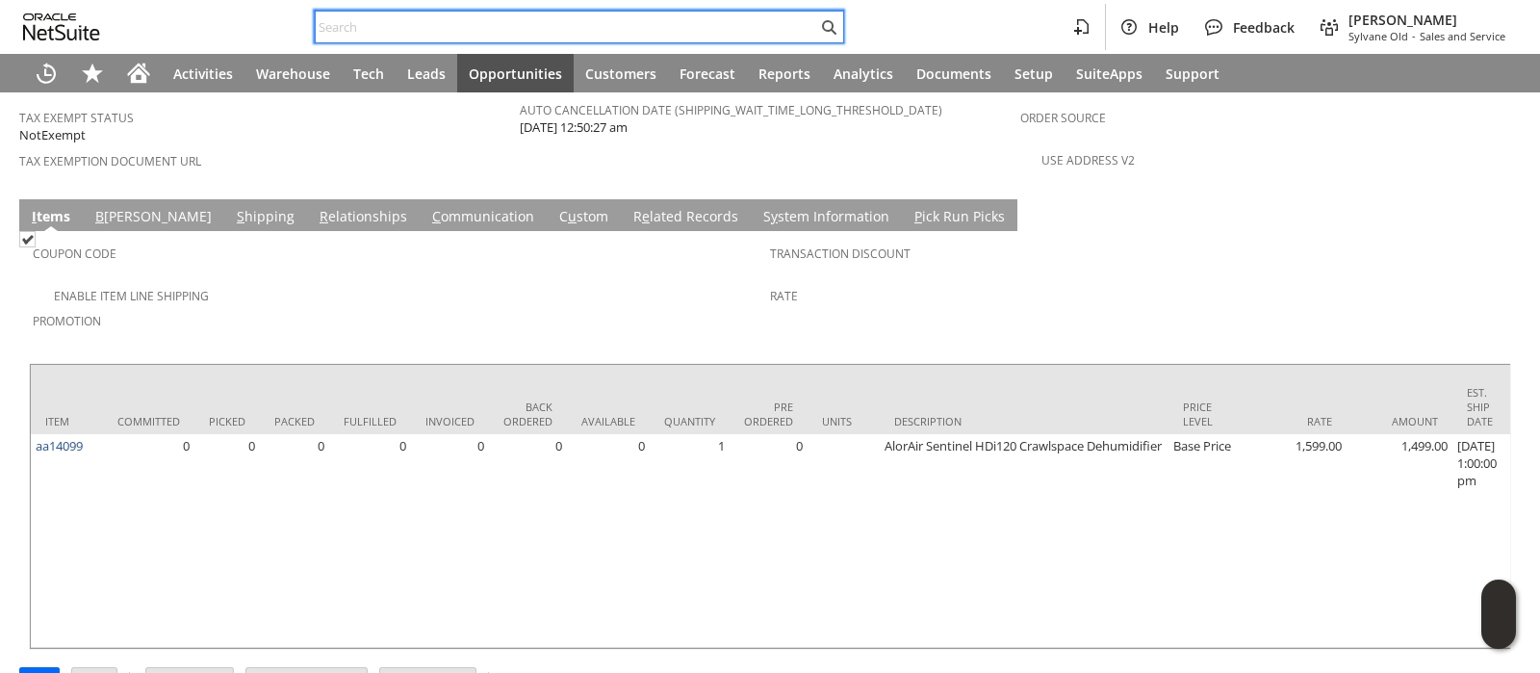
click at [367, 31] on input "text" at bounding box center [566, 26] width 501 height 23
paste input "P218988"
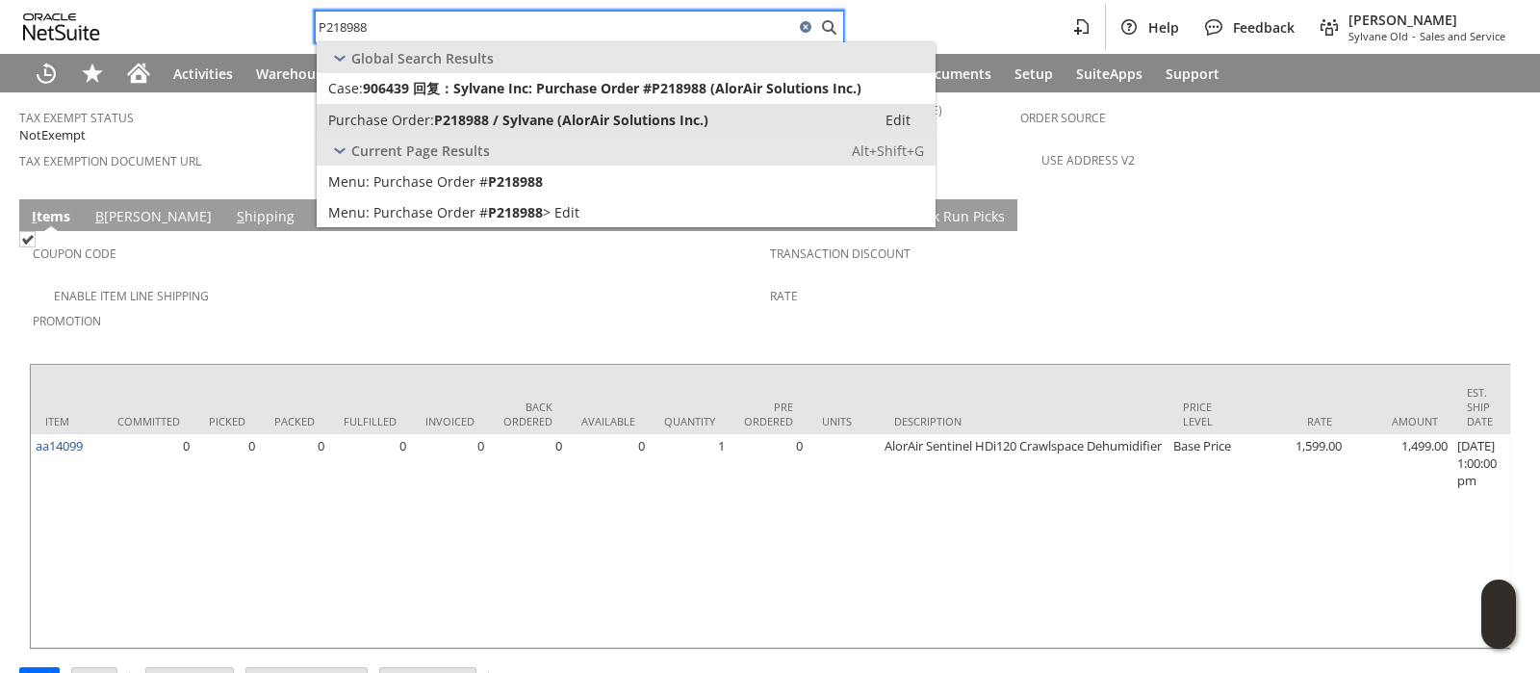
type input "P218988"
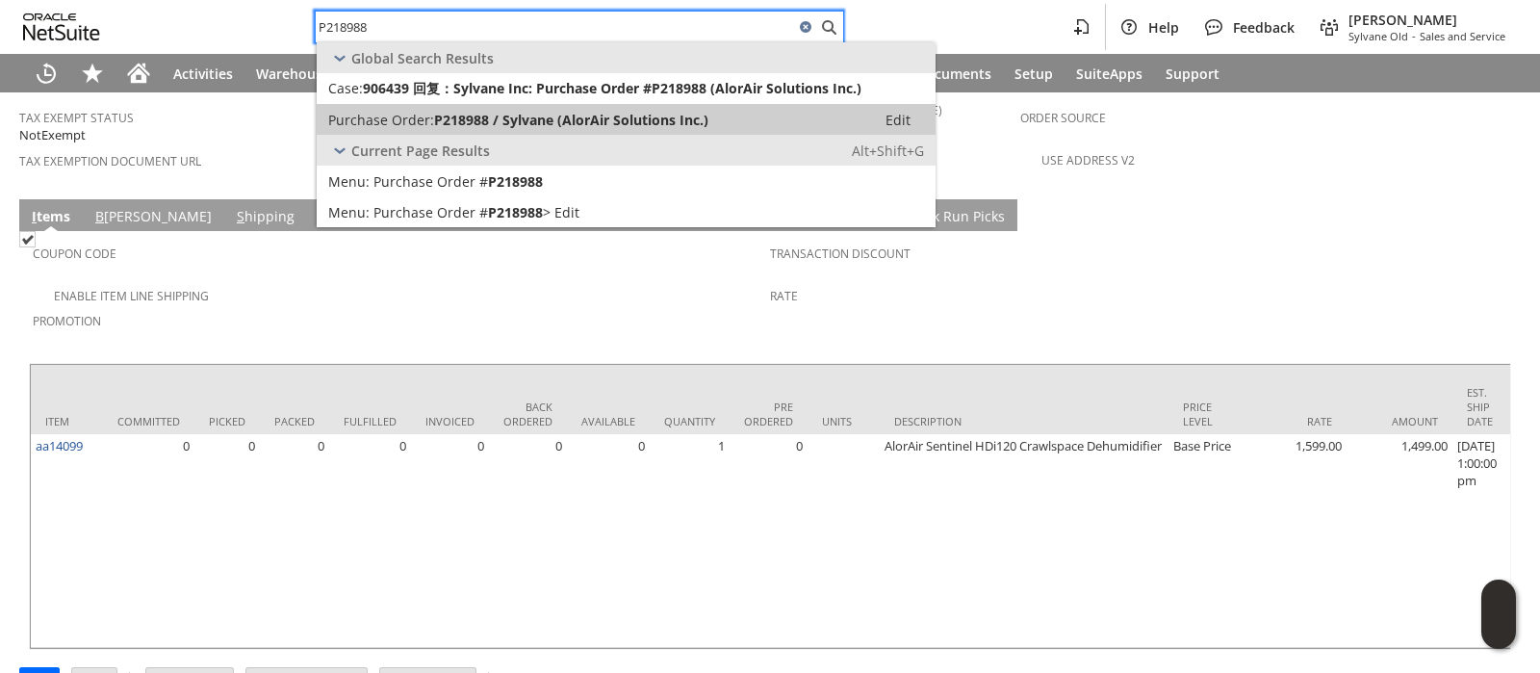
click at [404, 112] on span "Purchase Order:" at bounding box center [381, 120] width 106 height 18
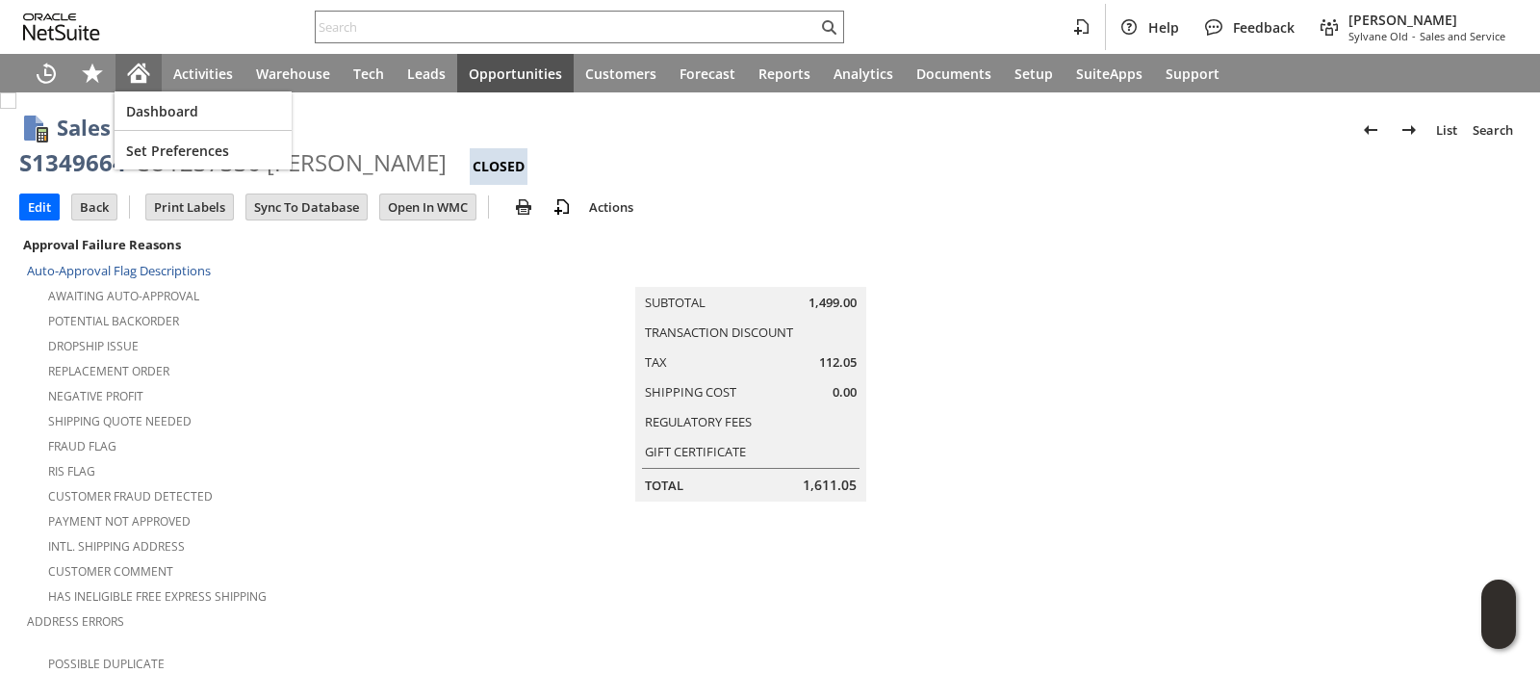
click at [139, 75] on icon "Home" at bounding box center [138, 73] width 23 height 23
